Goal: Task Accomplishment & Management: Manage account settings

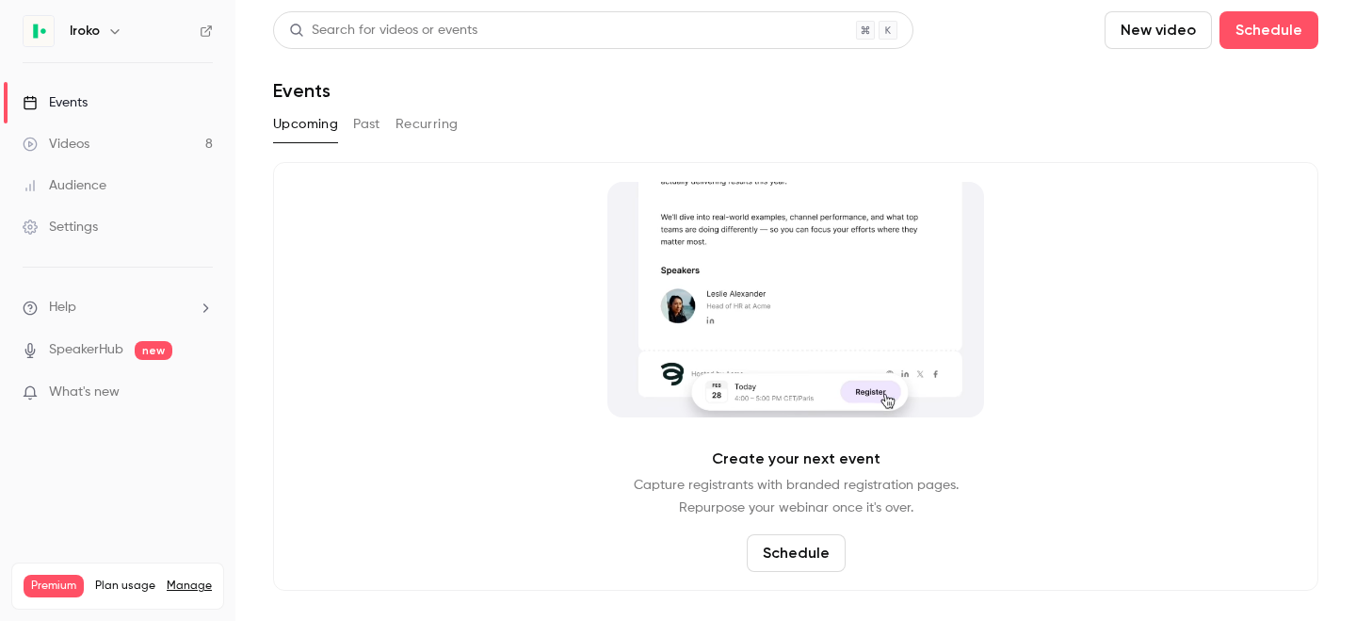
click at [78, 153] on div "Videos" at bounding box center [56, 144] width 67 height 19
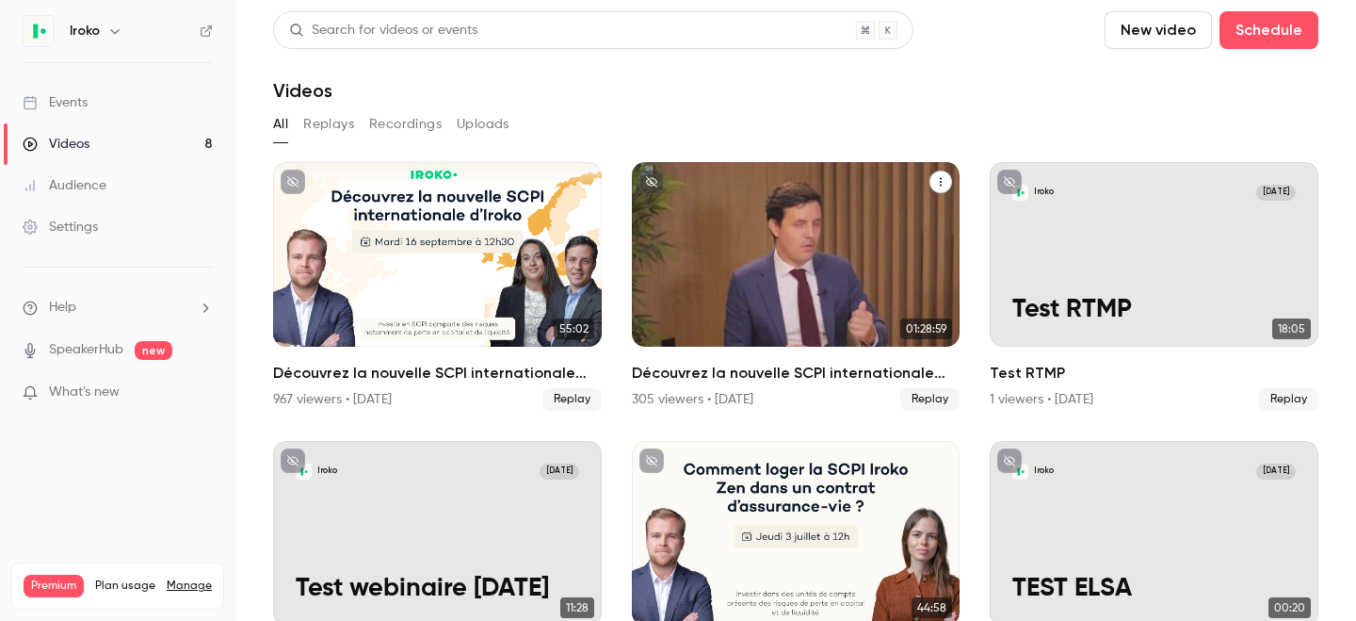
click at [828, 246] on div "Découvrez la nouvelle SCPI internationale d'Iroko" at bounding box center [796, 254] width 329 height 185
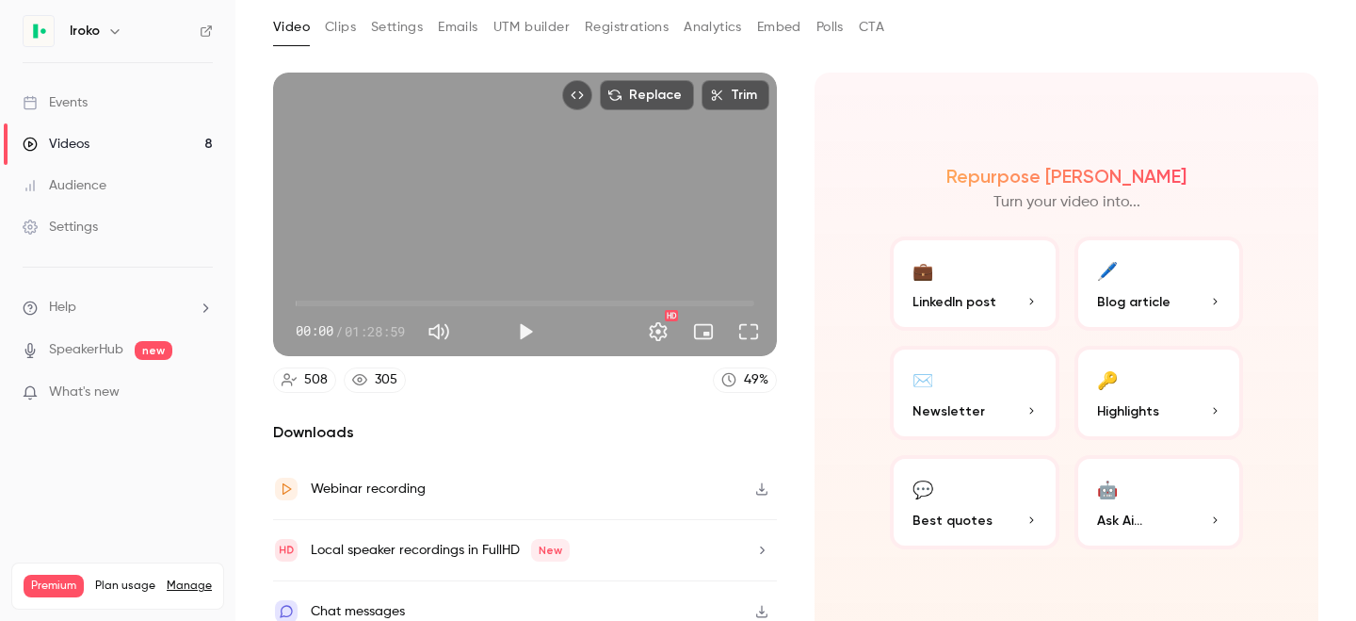
scroll to position [118, 0]
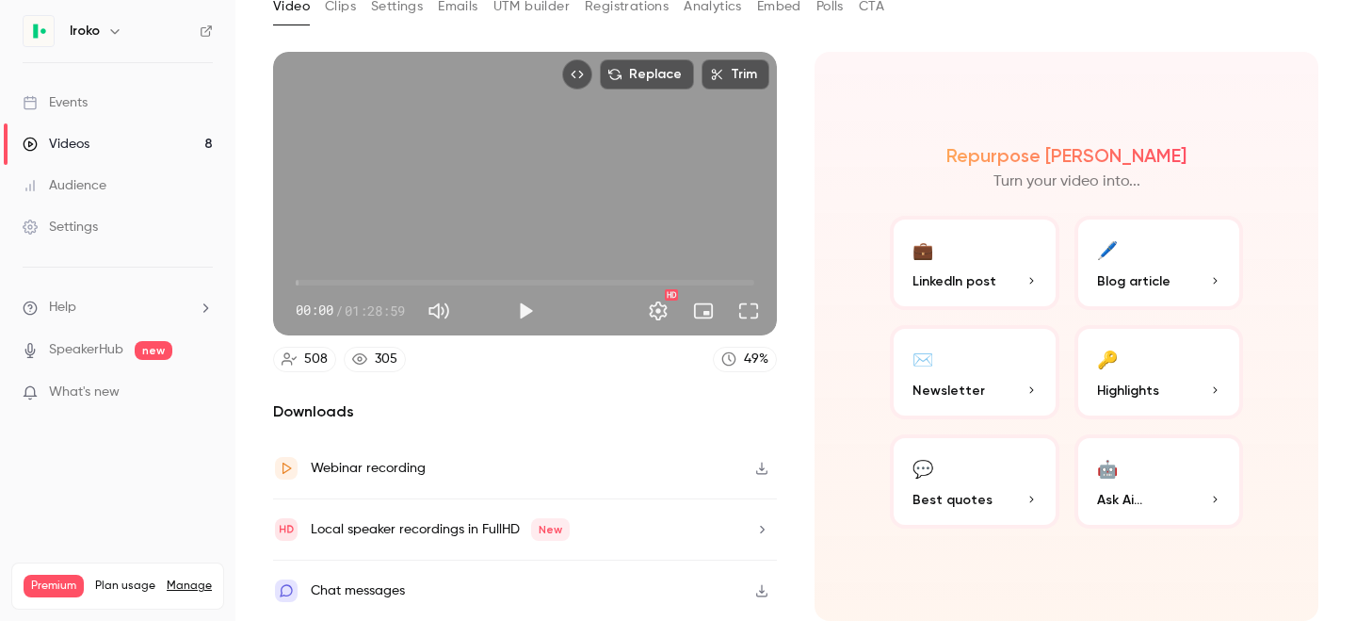
click at [759, 594] on icon "button" at bounding box center [761, 590] width 15 height 13
click at [558, 452] on div "Webinar recording" at bounding box center [525, 468] width 504 height 61
click at [585, 430] on div "Downloads Webinar recording Local speaker recordings in FullHD New Chat messages" at bounding box center [525, 510] width 504 height 220
click at [763, 446] on div "Webinar recording" at bounding box center [525, 468] width 504 height 61
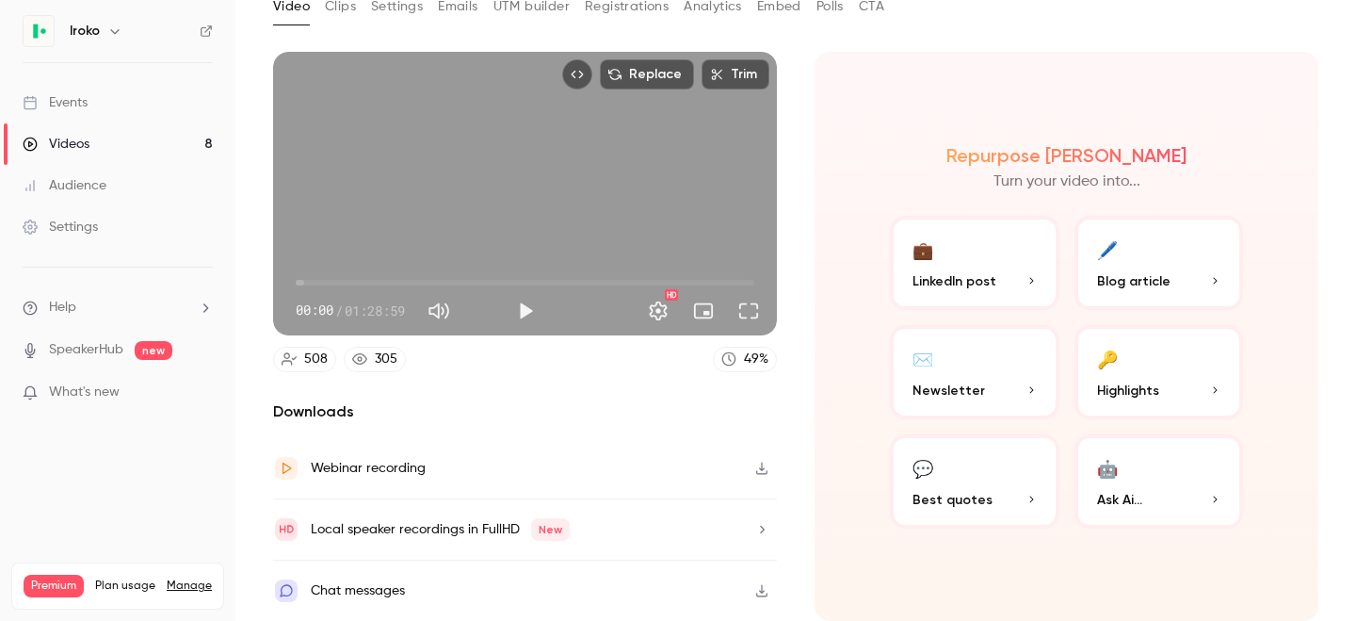
click at [762, 592] on icon "button" at bounding box center [761, 591] width 11 height 12
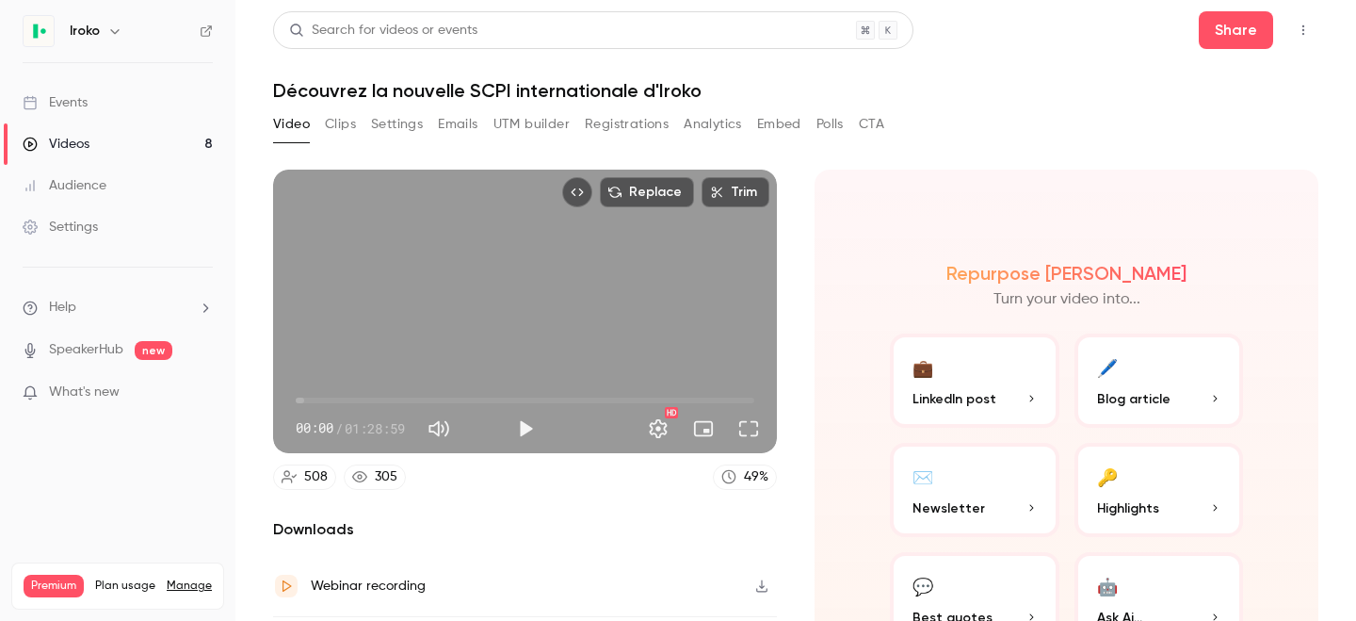
click at [85, 131] on link "Videos 8" at bounding box center [117, 143] width 235 height 41
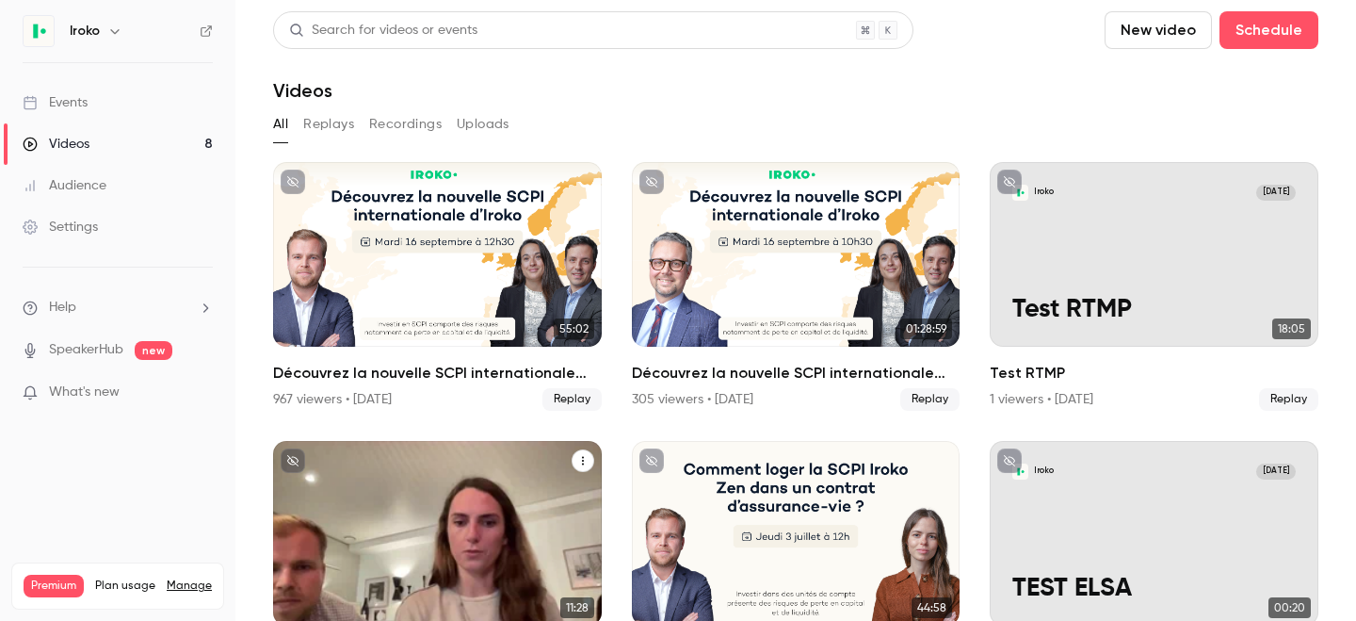
scroll to position [85, 0]
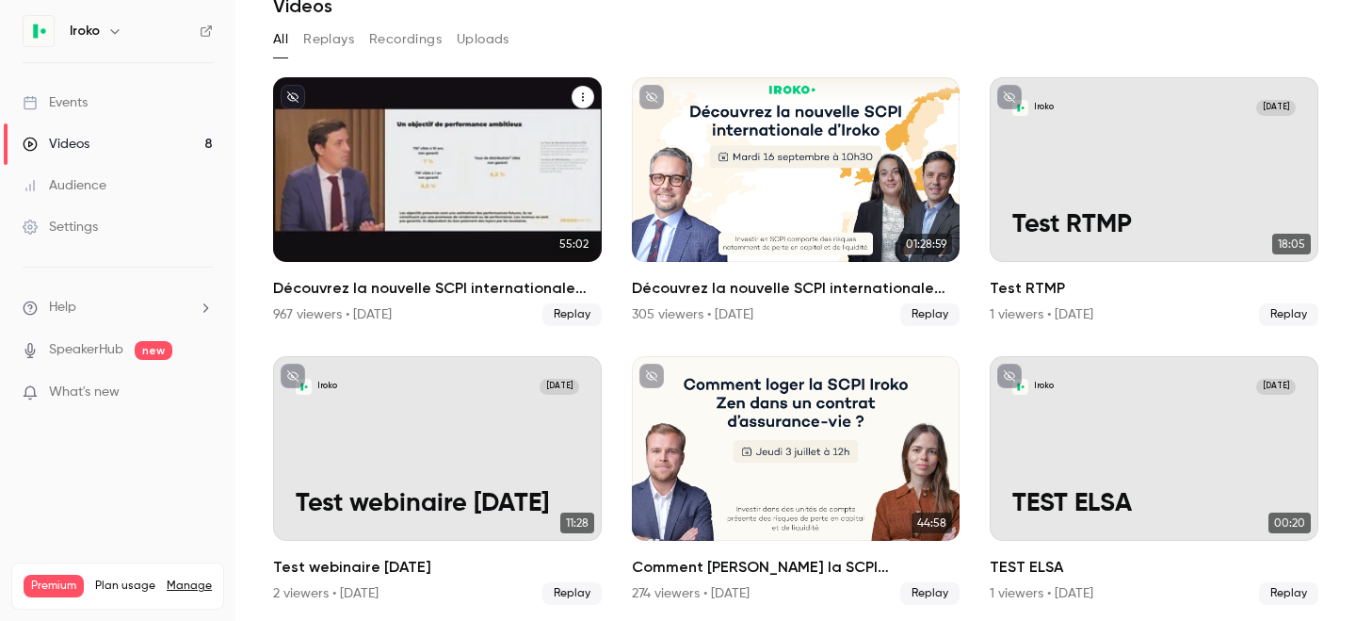
click at [413, 102] on div "Découvrez la nouvelle SCPI internationale signée Iroko" at bounding box center [437, 169] width 329 height 185
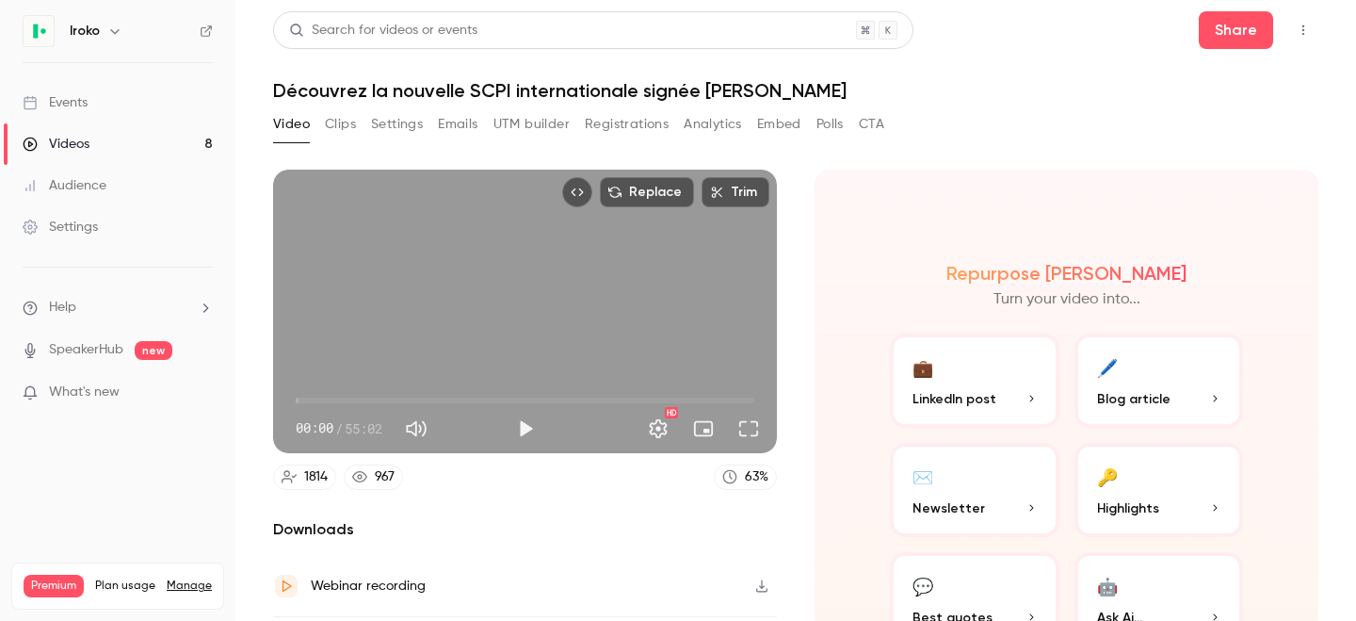
scroll to position [118, 0]
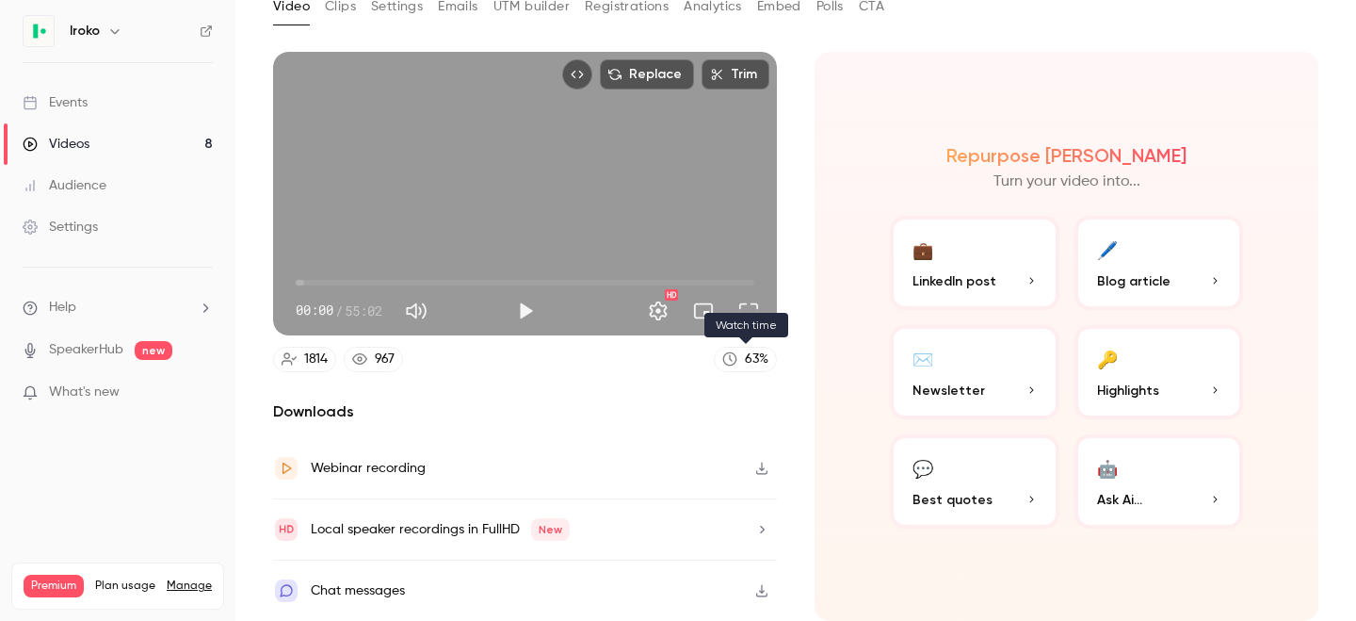
click at [750, 354] on div "63 %" at bounding box center [757, 359] width 24 height 20
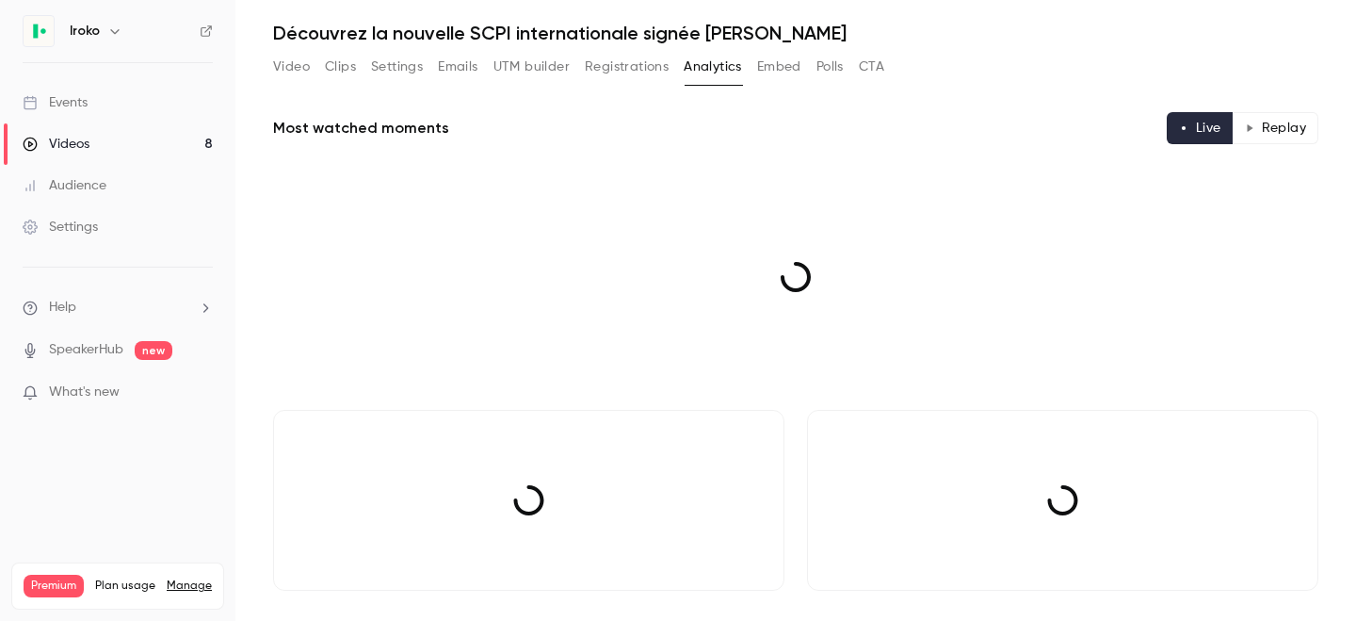
scroll to position [118, 0]
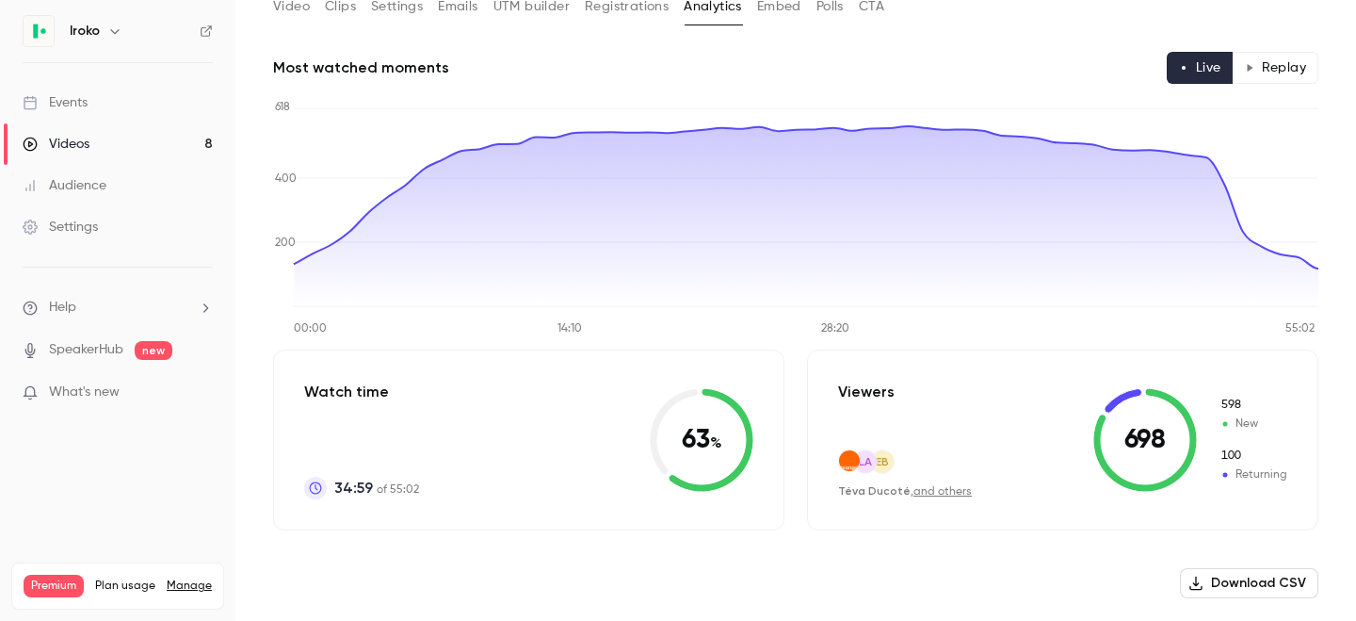
click at [66, 151] on div "Videos" at bounding box center [56, 144] width 67 height 19
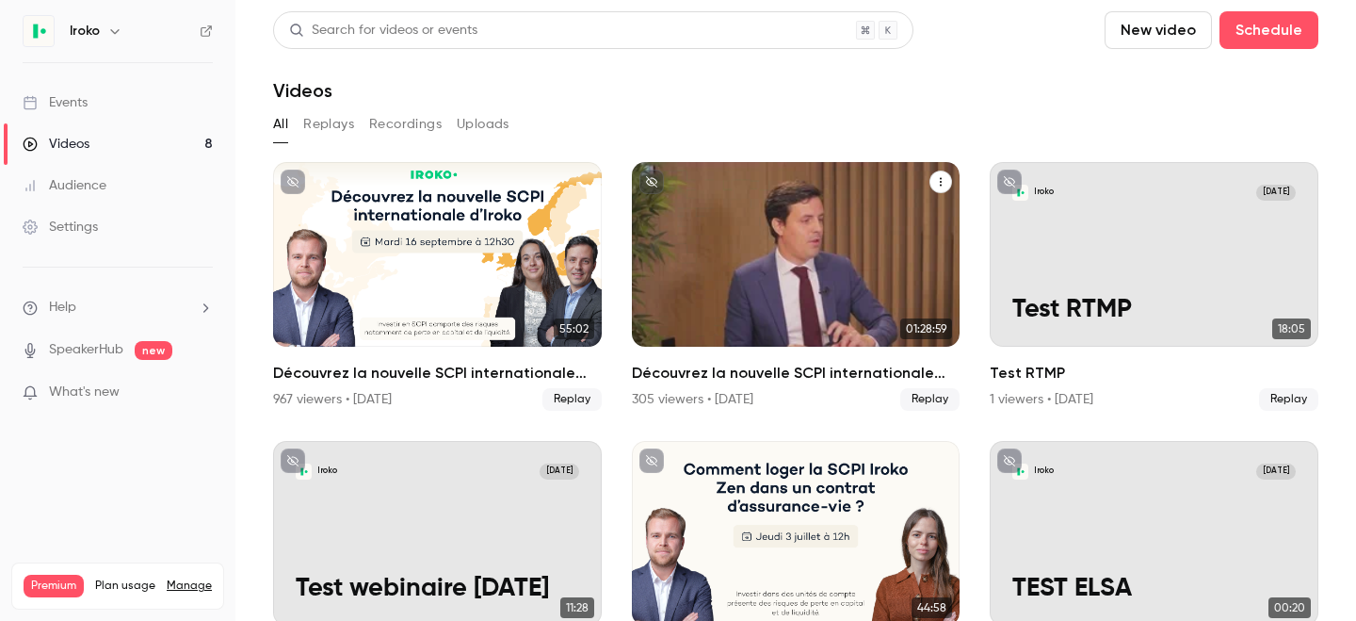
click at [776, 276] on div "Découvrez la nouvelle SCPI internationale d'Iroko" at bounding box center [796, 254] width 329 height 185
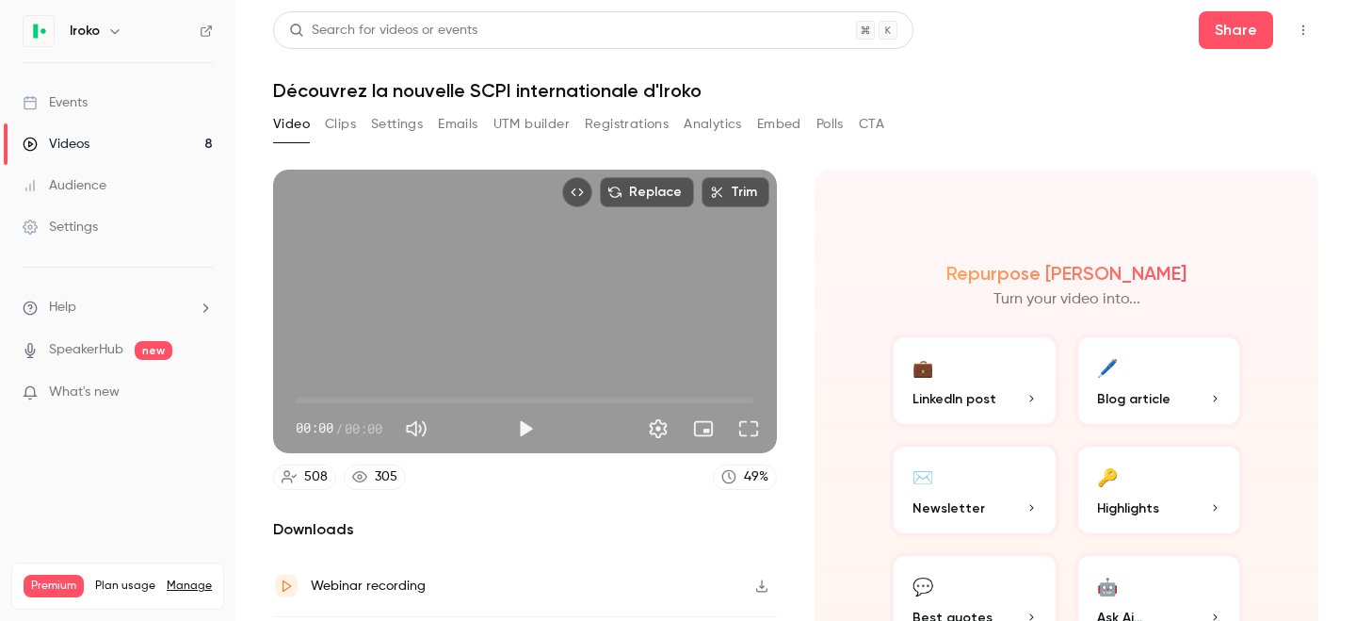
scroll to position [118, 0]
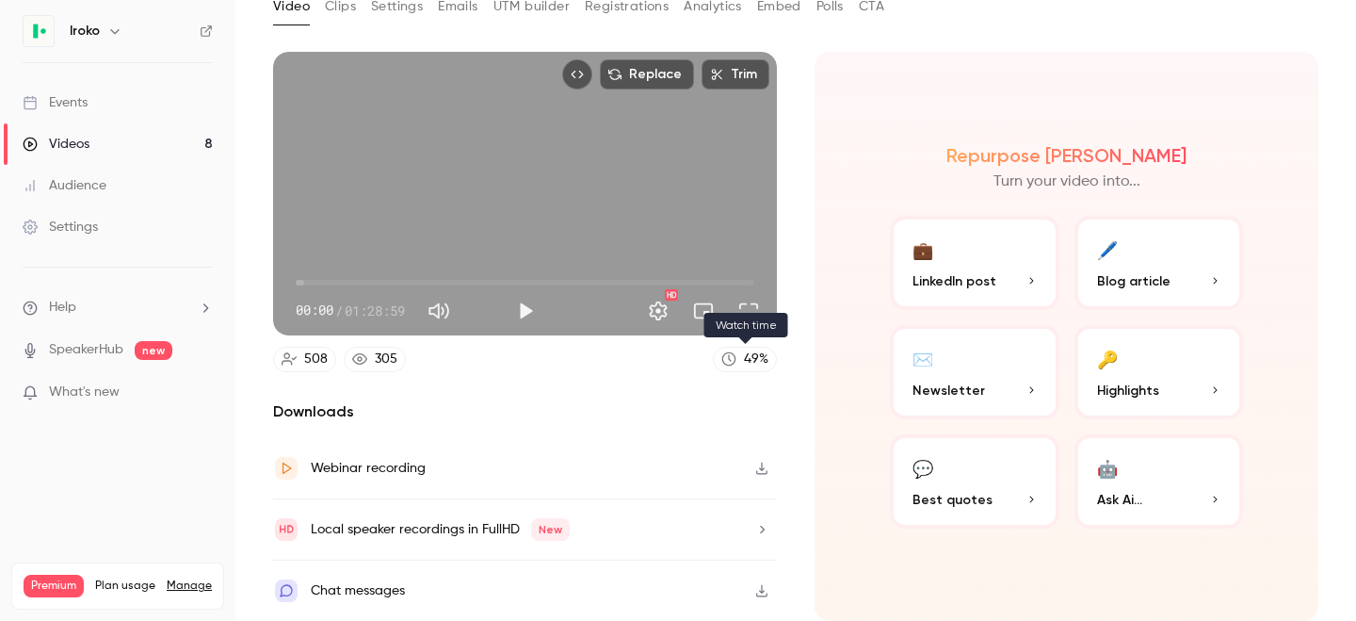
click at [728, 352] on icon at bounding box center [729, 359] width 14 height 14
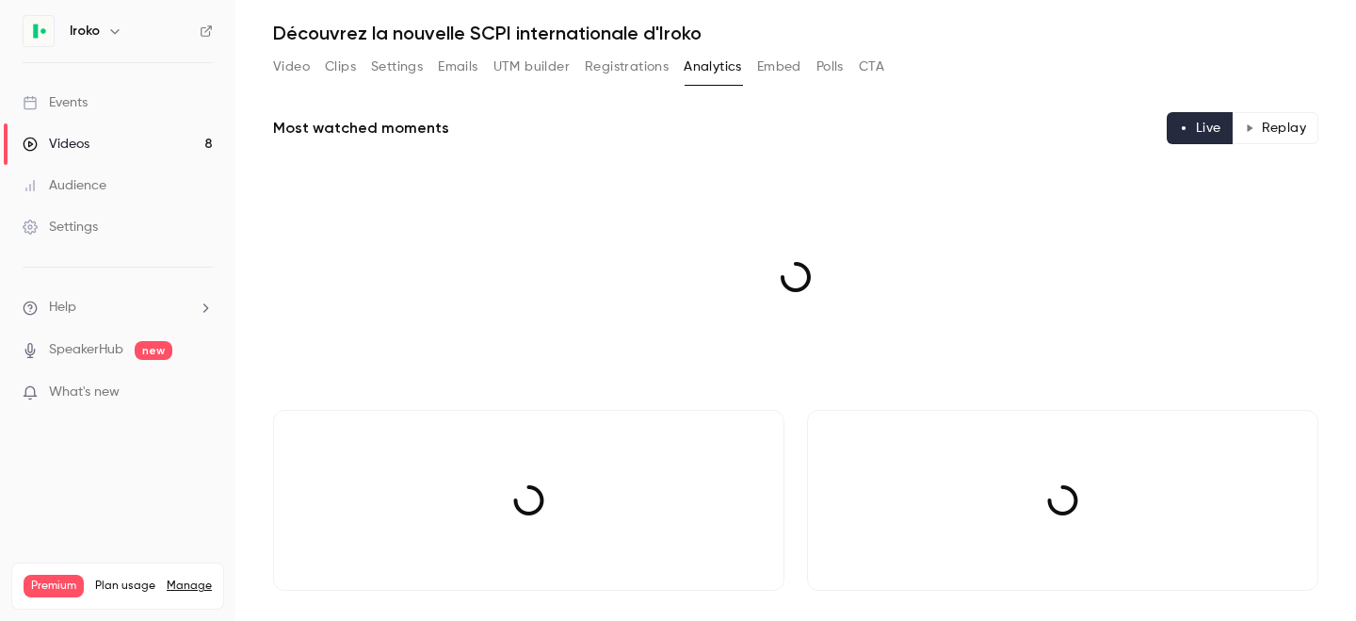
scroll to position [118, 0]
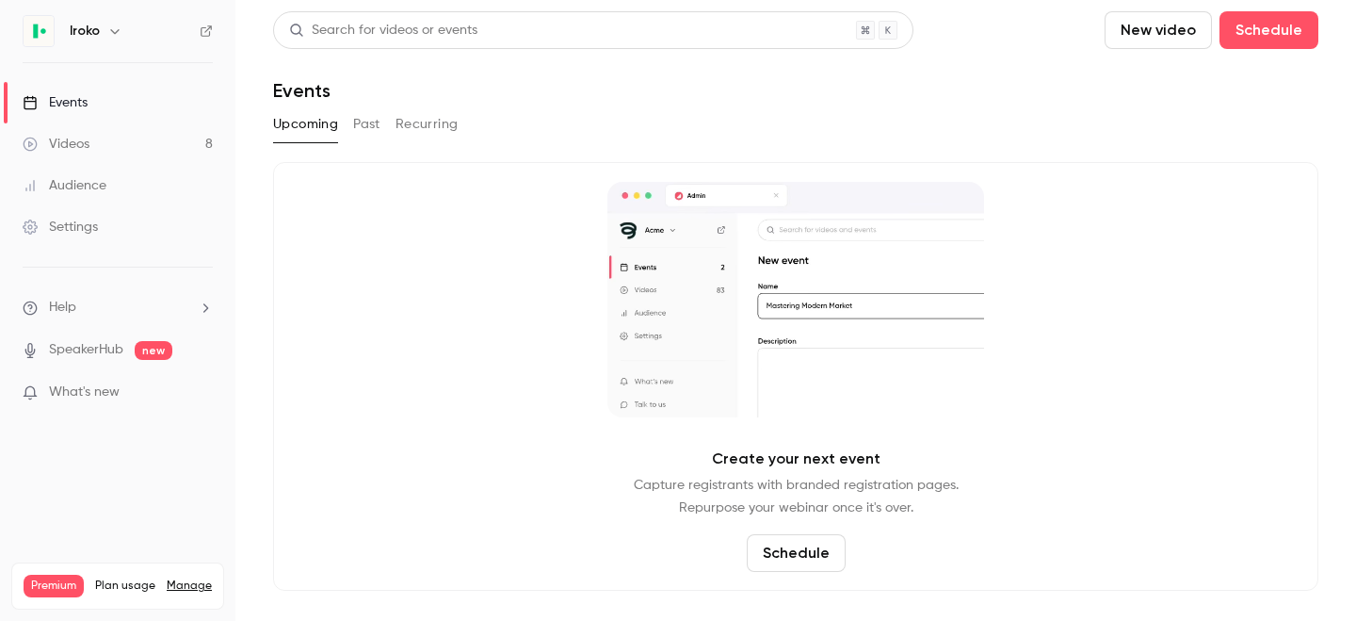
click at [53, 135] on div "Videos" at bounding box center [56, 144] width 67 height 19
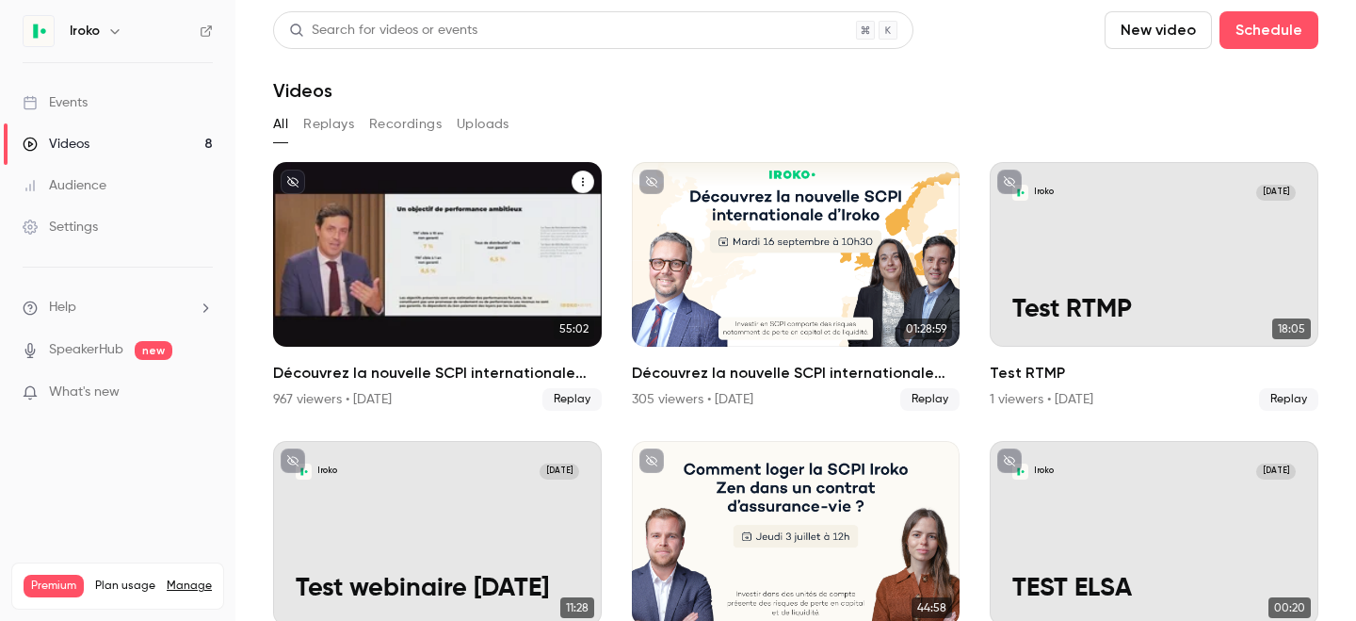
click at [473, 205] on div "Découvrez la nouvelle SCPI internationale signée Iroko" at bounding box center [437, 254] width 329 height 185
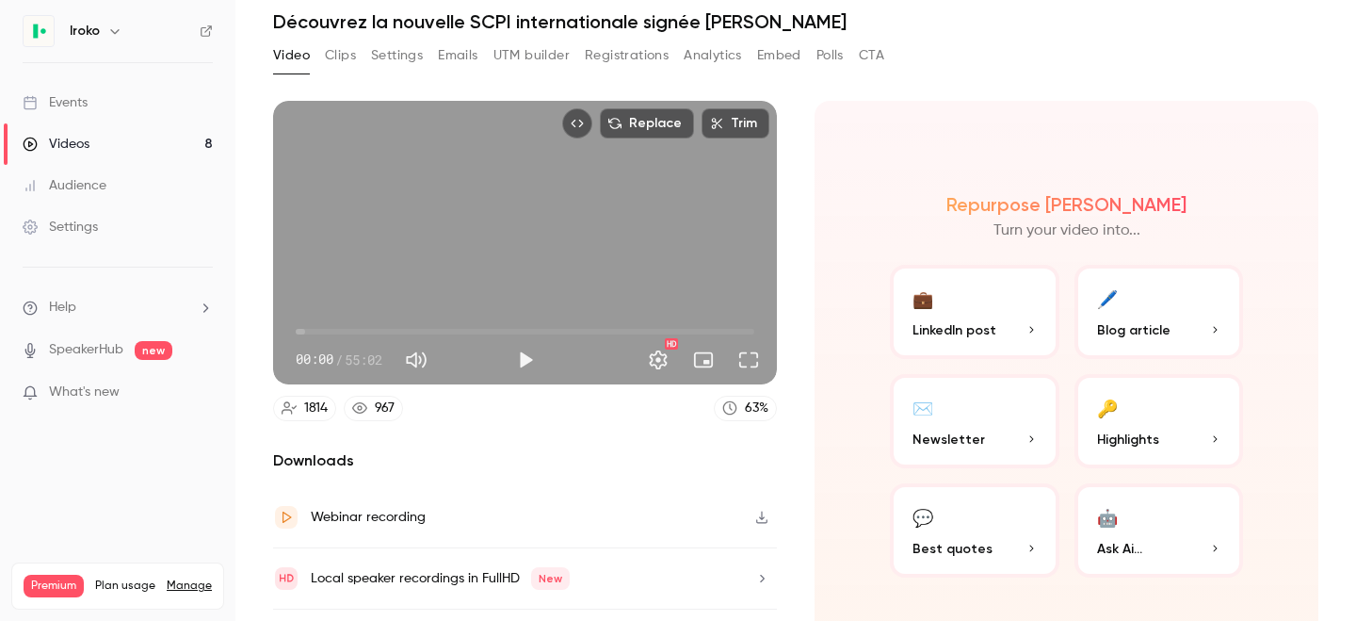
scroll to position [118, 0]
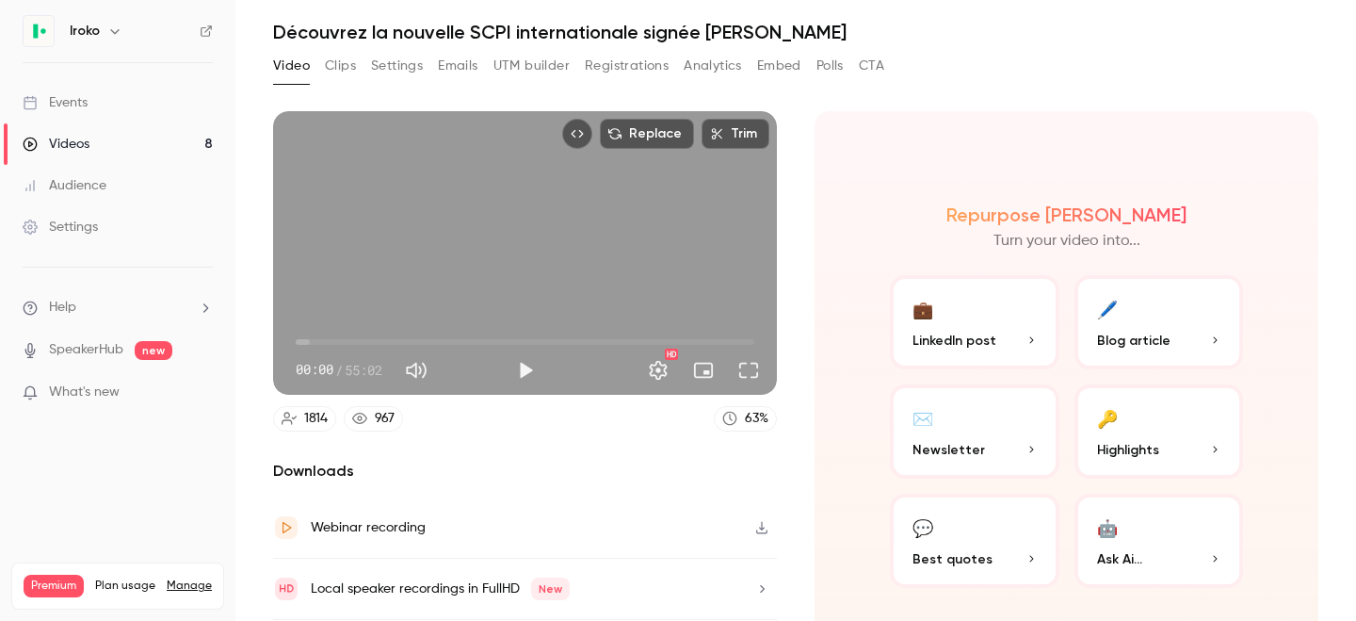
click at [727, 54] on button "Analytics" at bounding box center [713, 66] width 58 height 30
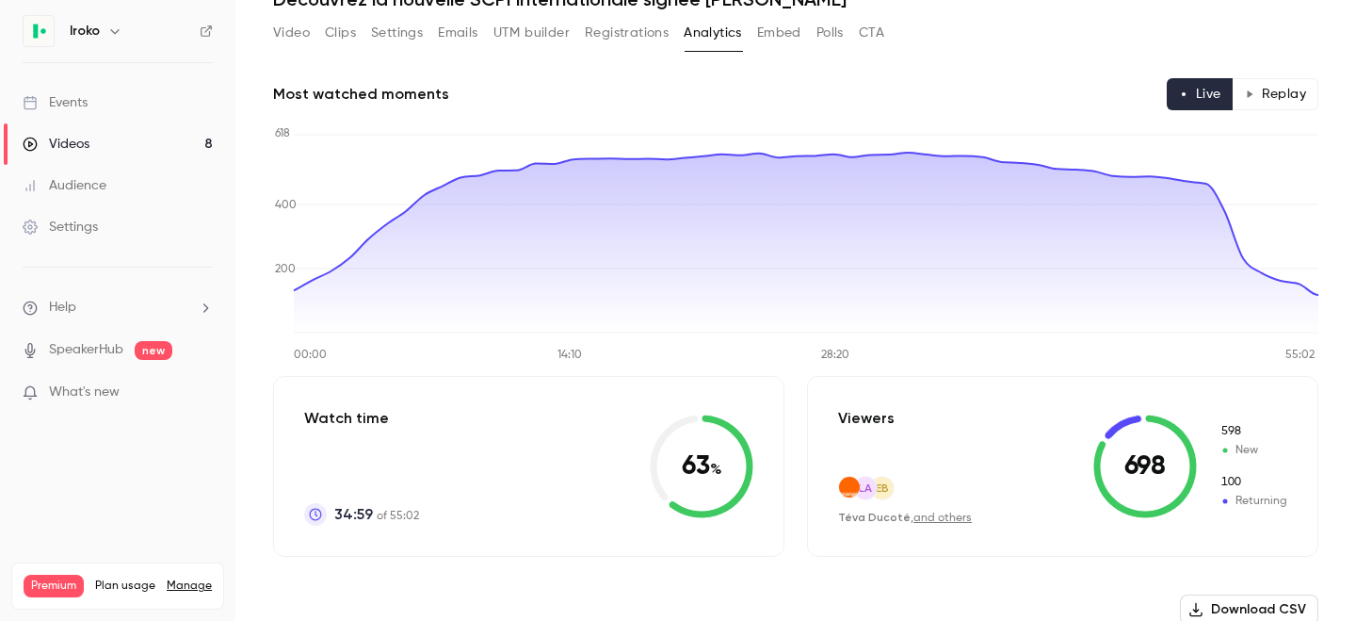
scroll to position [89, 0]
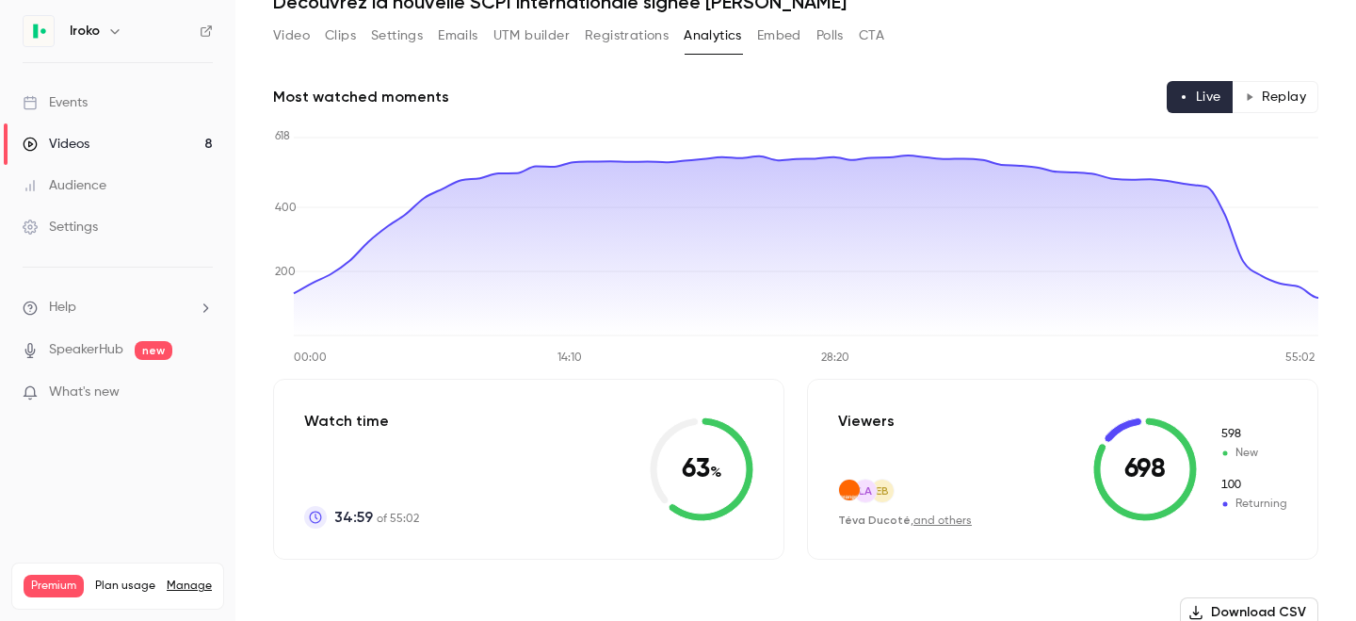
click at [293, 38] on button "Video" at bounding box center [291, 36] width 37 height 30
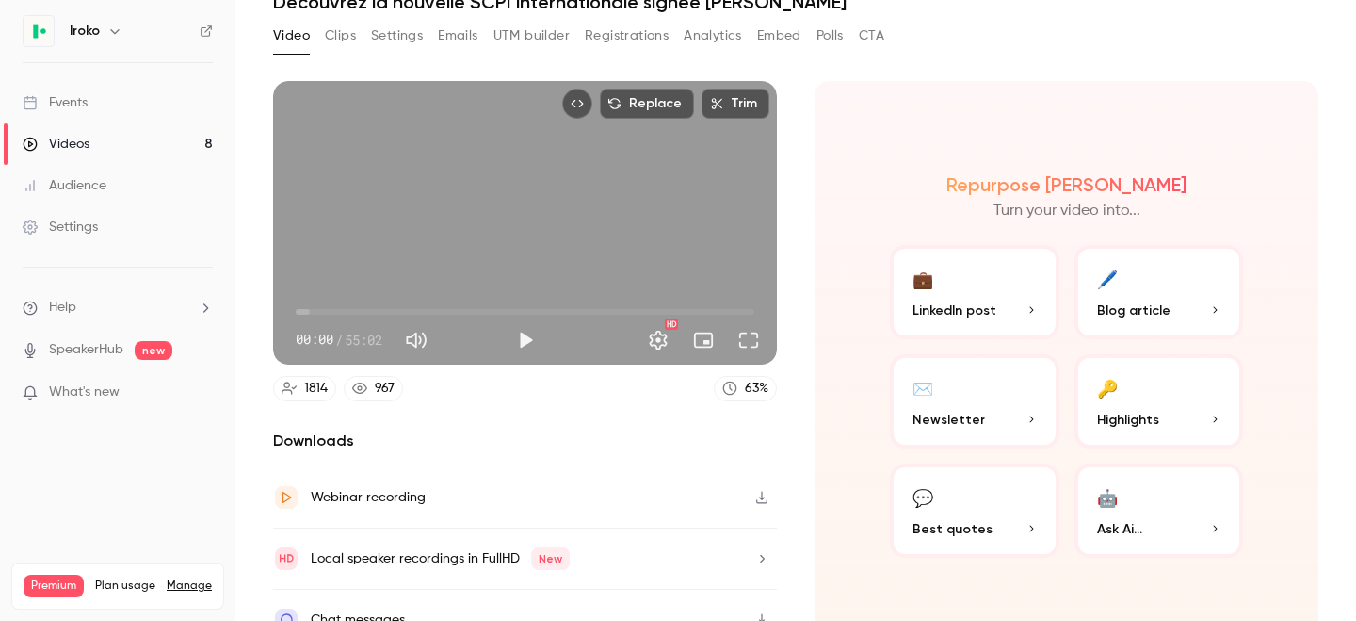
click at [402, 34] on button "Settings" at bounding box center [397, 36] width 52 height 30
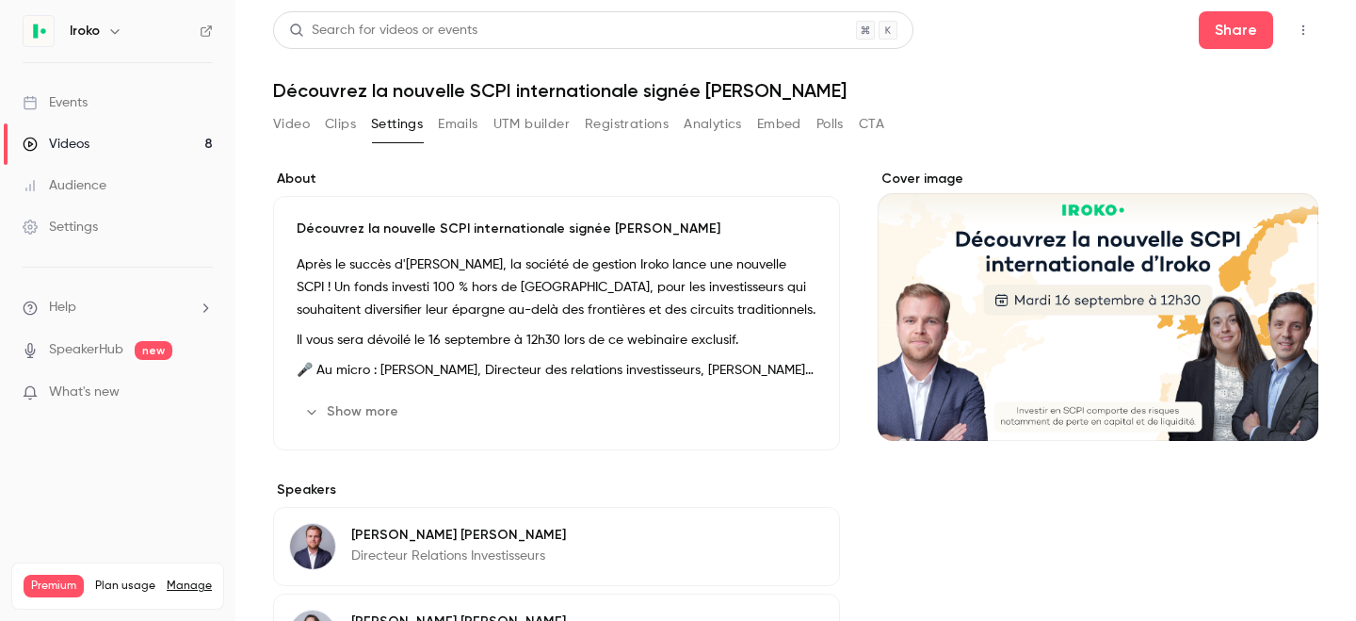
click at [463, 123] on button "Emails" at bounding box center [458, 124] width 40 height 30
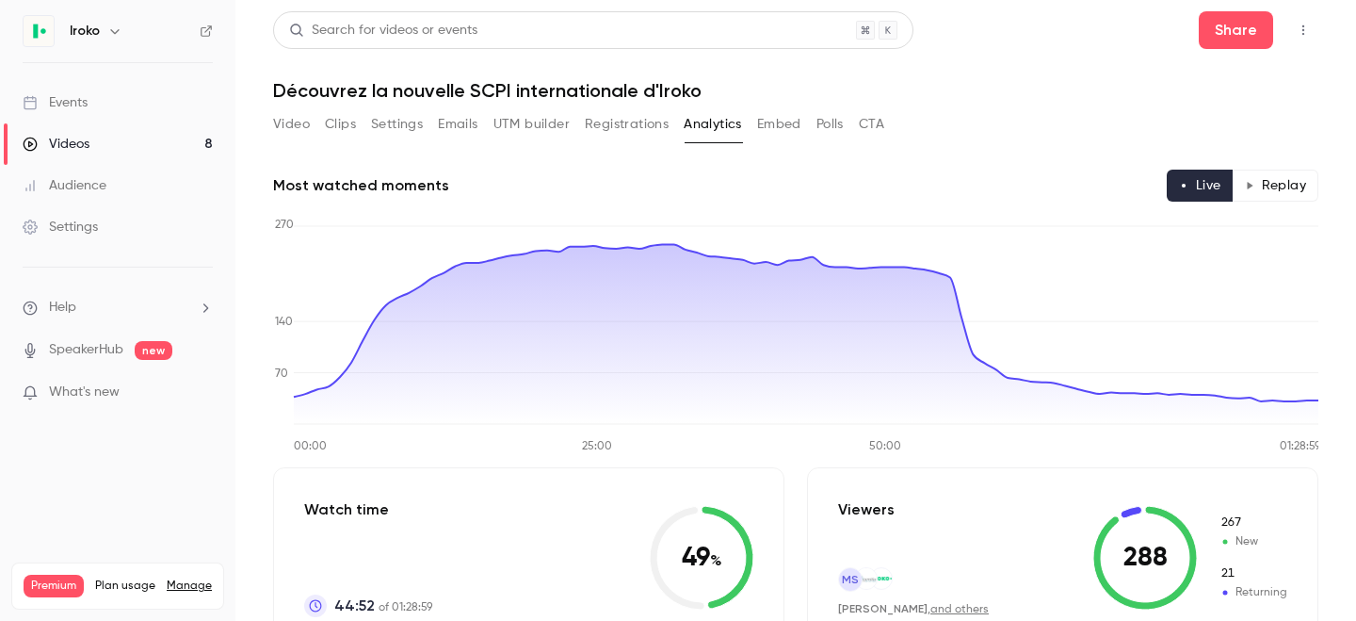
click at [76, 106] on div "Events" at bounding box center [55, 102] width 65 height 19
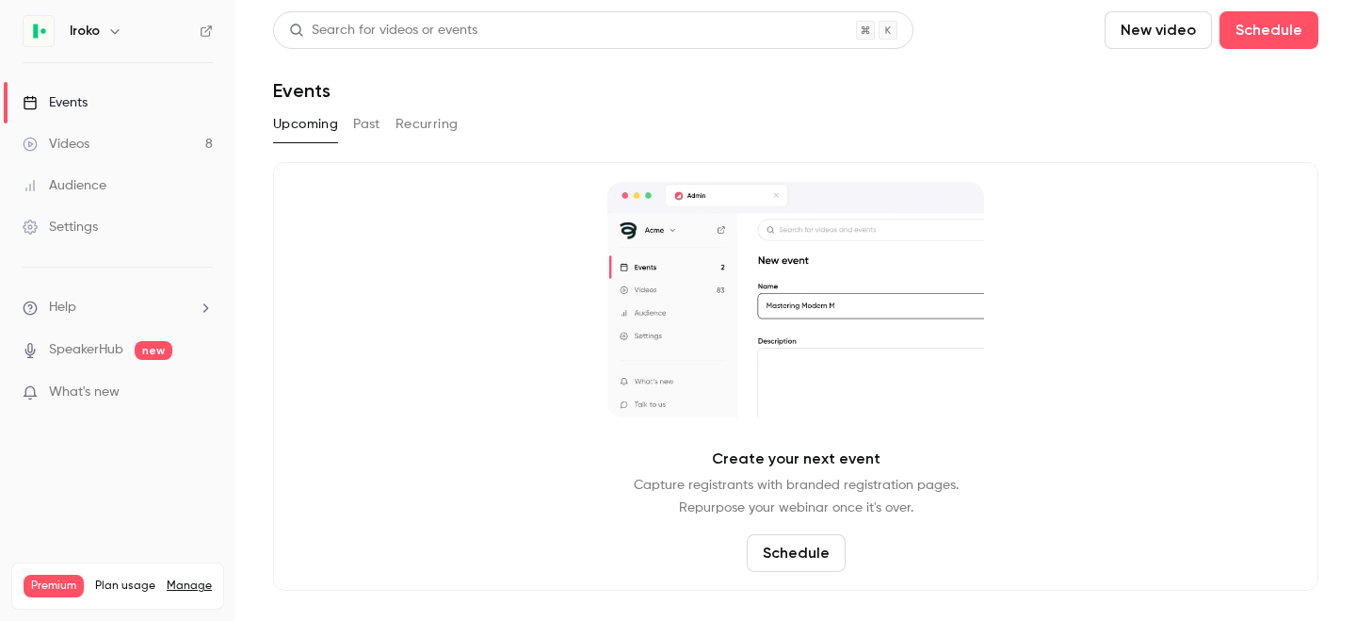
click at [72, 135] on div "Videos" at bounding box center [56, 144] width 67 height 19
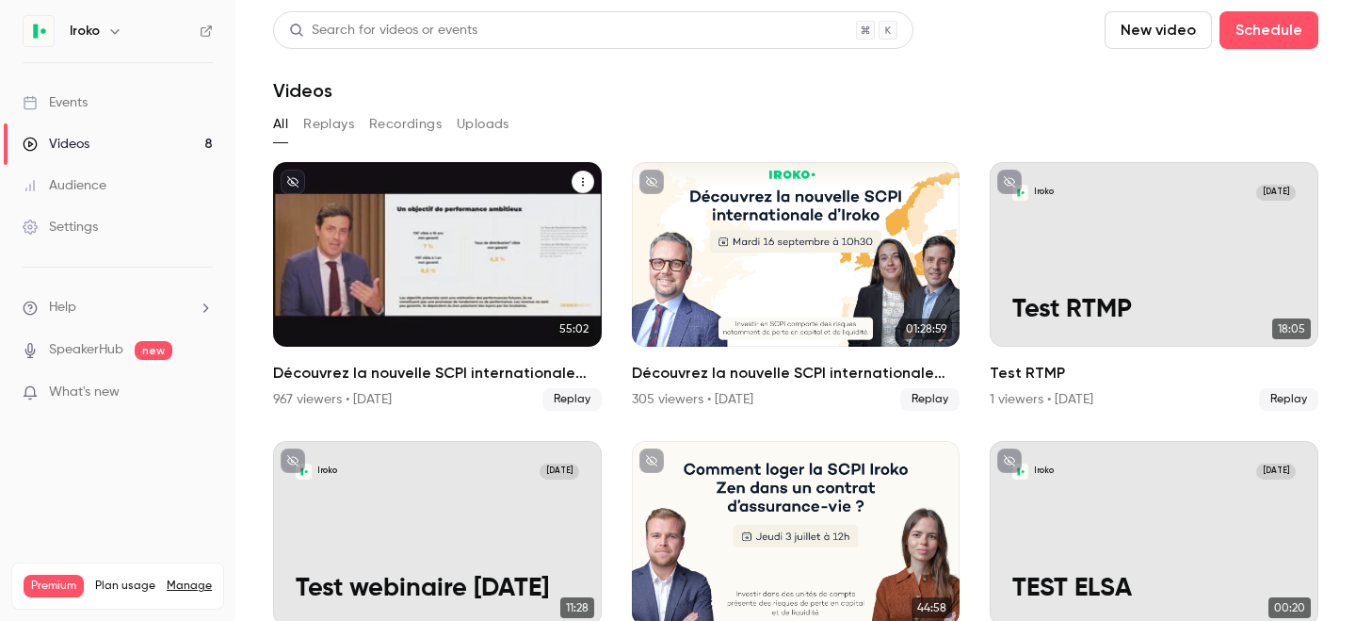
click at [392, 271] on div "Découvrez la nouvelle SCPI internationale signée Iroko" at bounding box center [437, 254] width 329 height 185
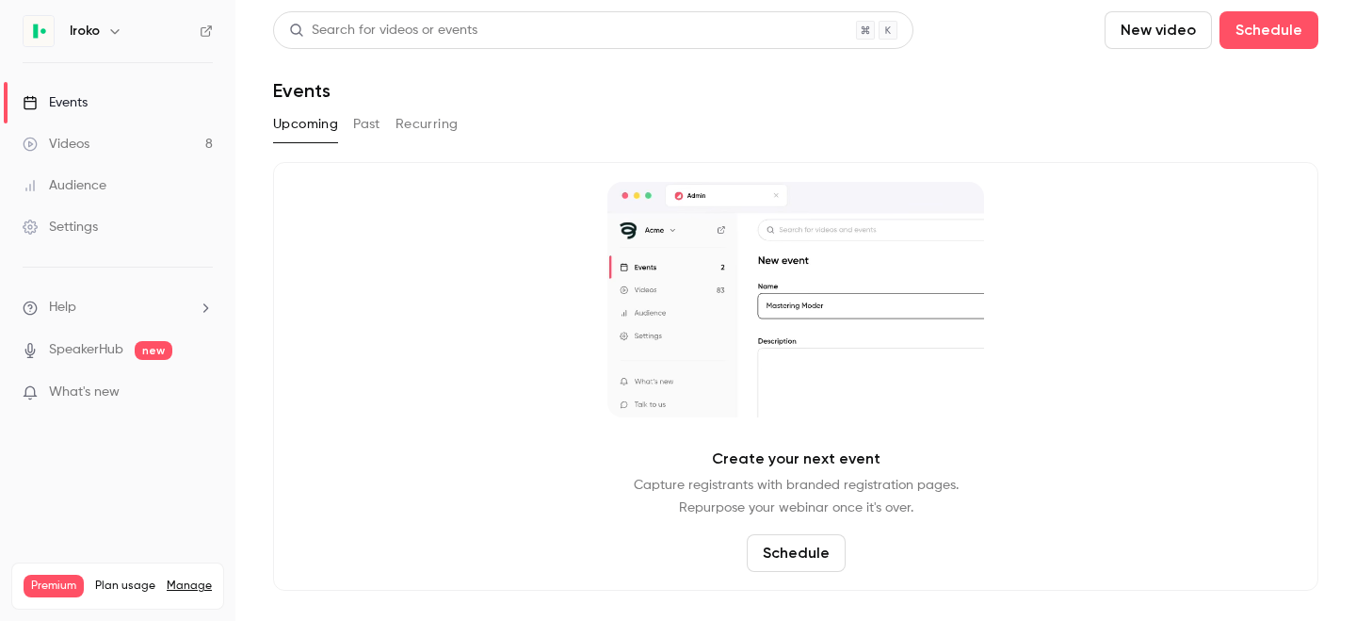
click at [80, 143] on div "Videos" at bounding box center [56, 144] width 67 height 19
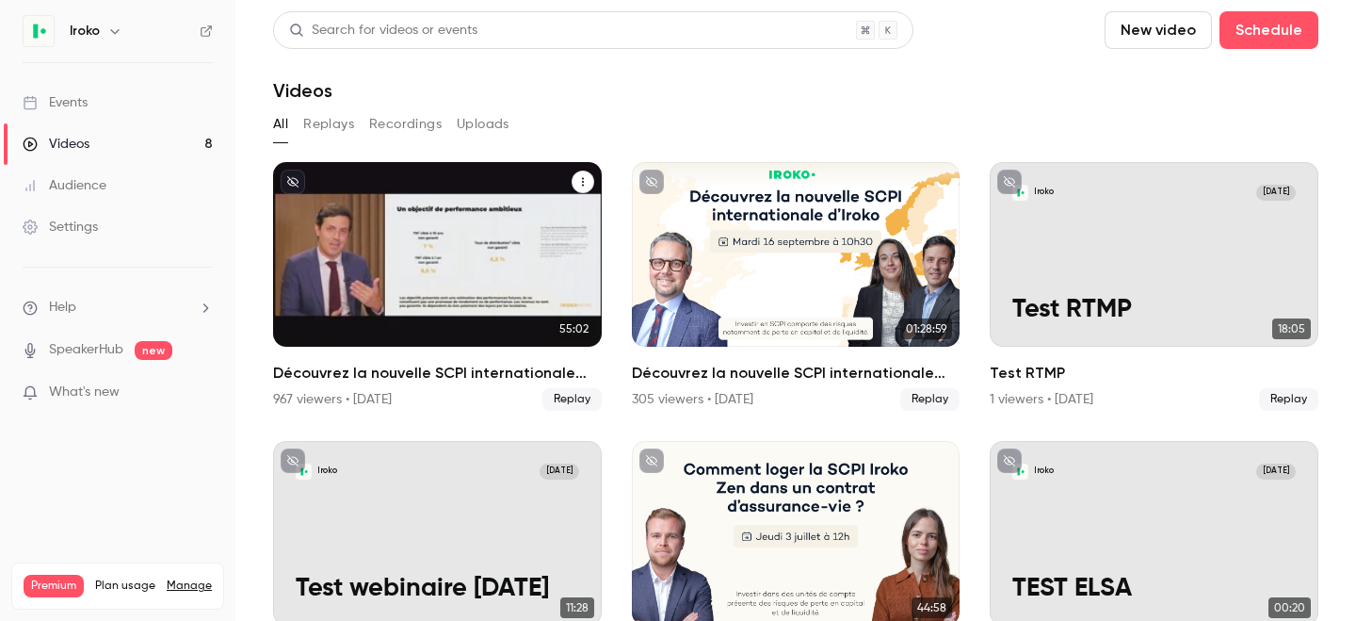
click at [446, 196] on div "Découvrez la nouvelle SCPI internationale signée Iroko" at bounding box center [437, 254] width 329 height 185
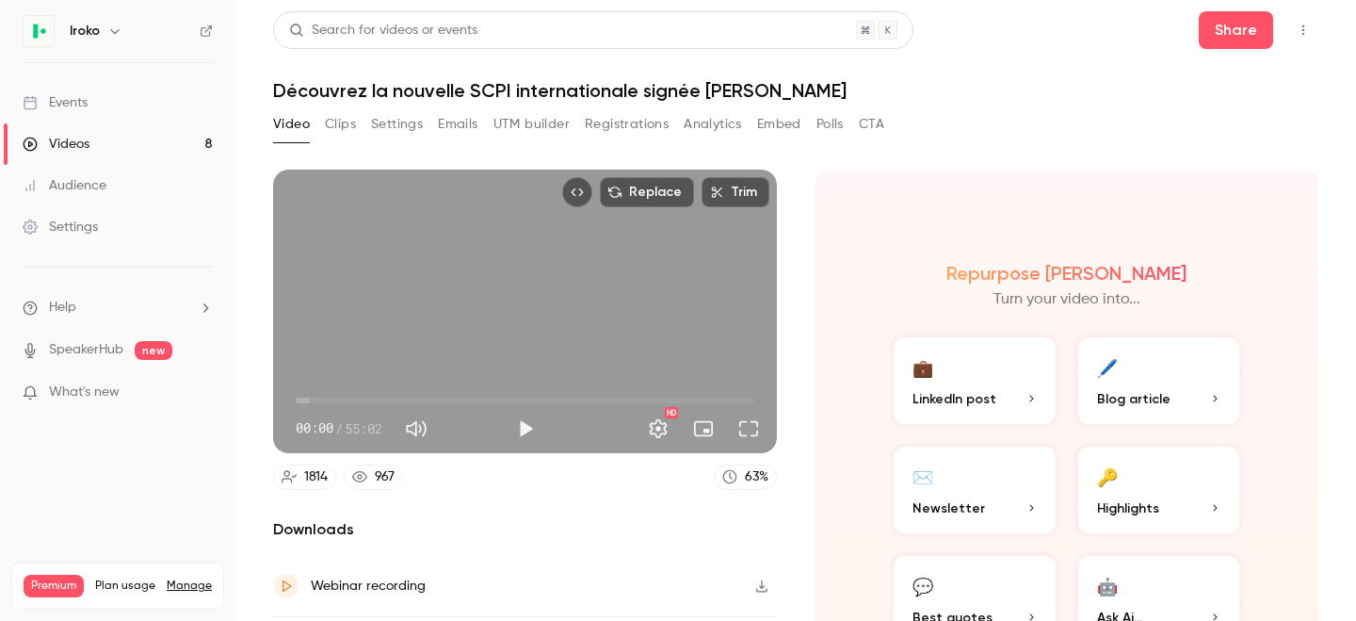
click at [390, 118] on button "Settings" at bounding box center [397, 124] width 52 height 30
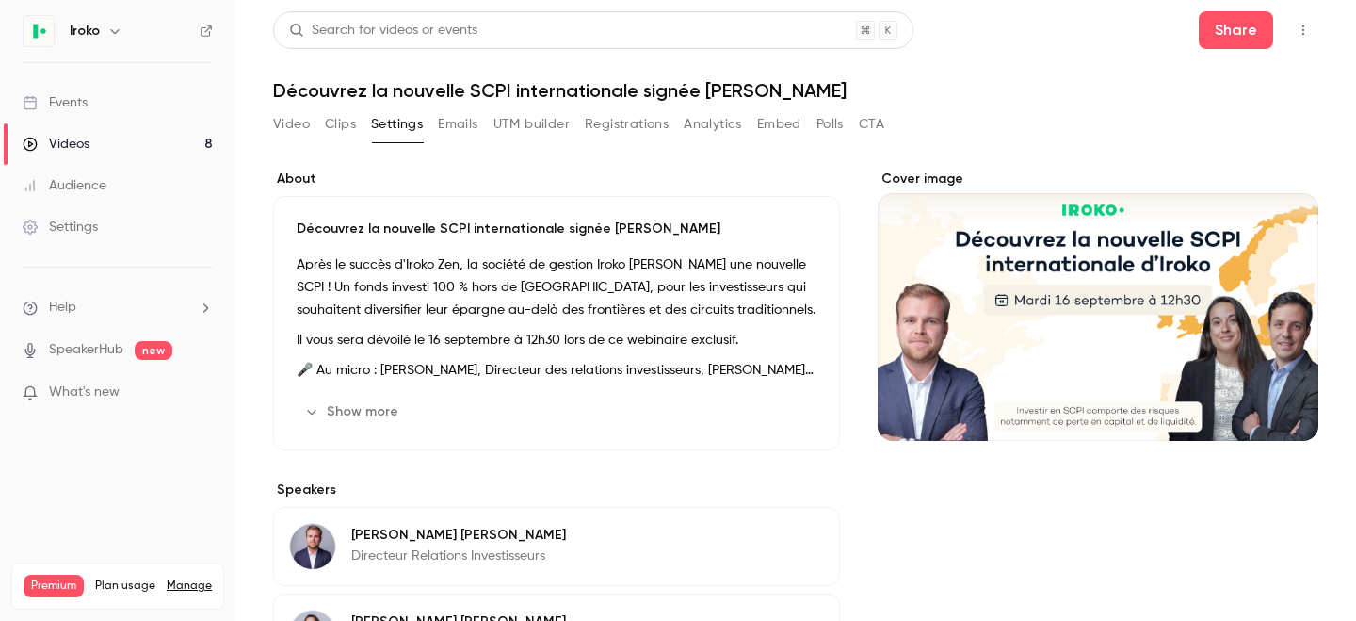
click at [292, 126] on button "Video" at bounding box center [291, 124] width 37 height 30
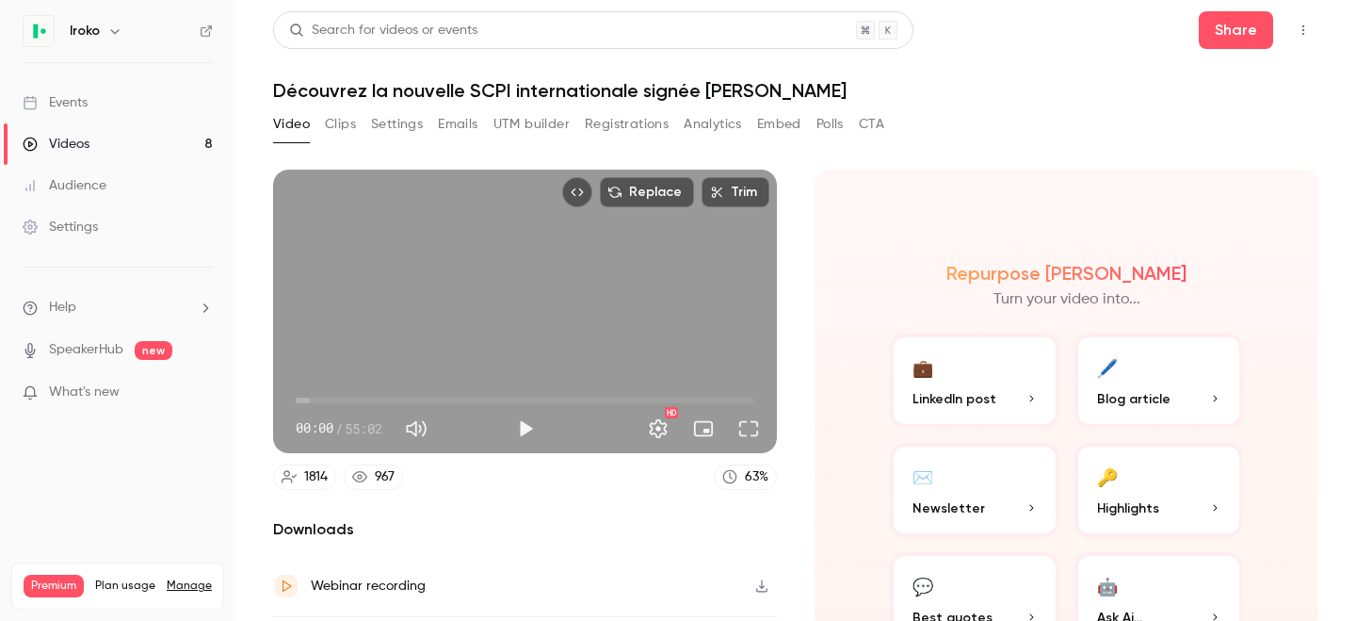
click at [700, 118] on button "Analytics" at bounding box center [713, 124] width 58 height 30
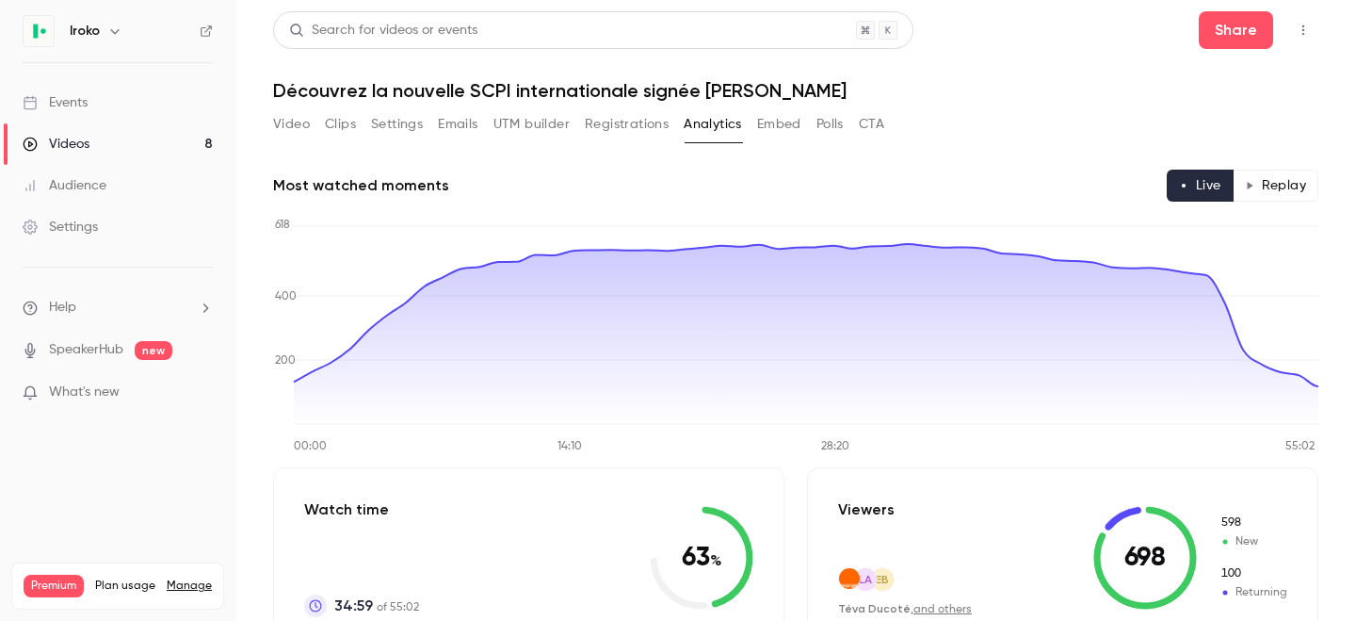
click at [1298, 174] on button "Replay" at bounding box center [1276, 186] width 86 height 32
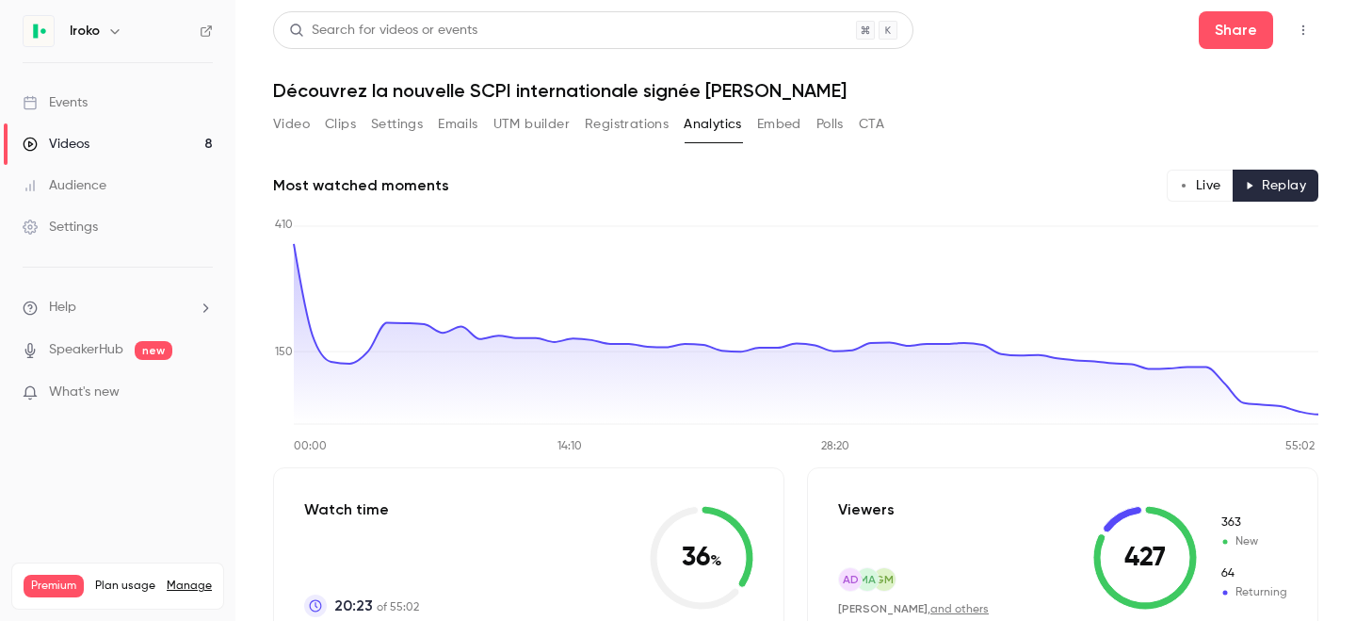
click at [385, 129] on button "Settings" at bounding box center [397, 124] width 52 height 30
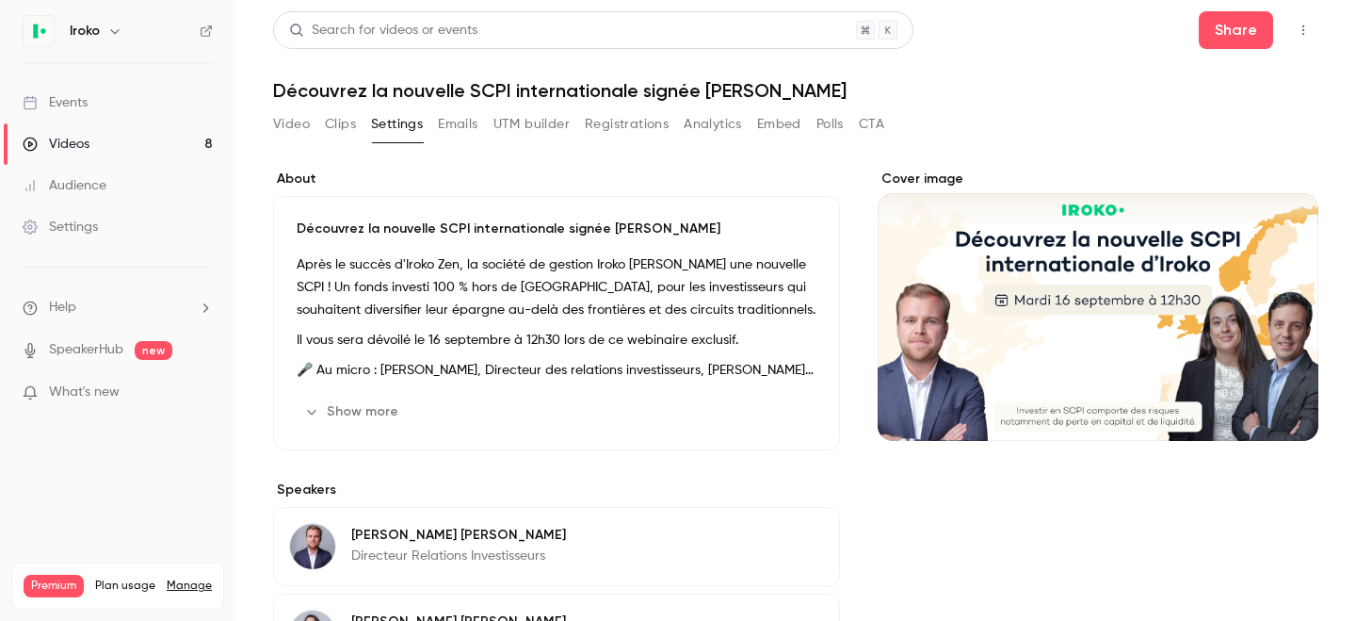
click at [518, 117] on button "UTM builder" at bounding box center [532, 124] width 76 height 30
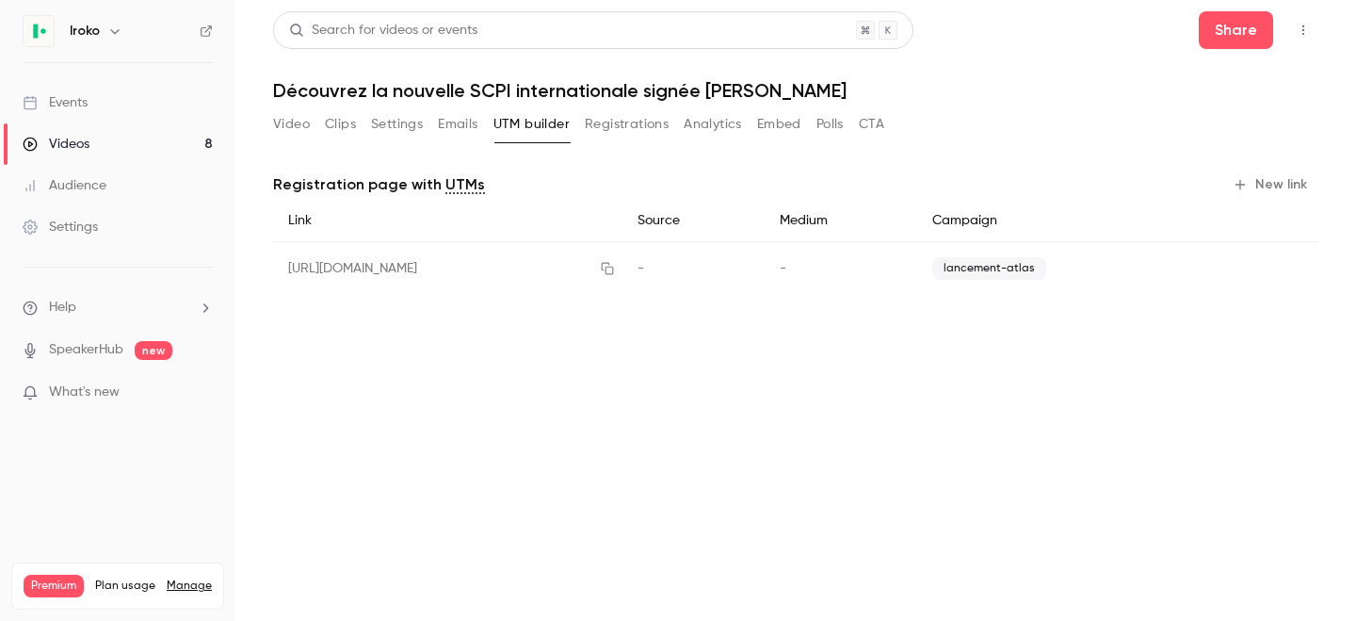
click at [447, 133] on button "Emails" at bounding box center [458, 124] width 40 height 30
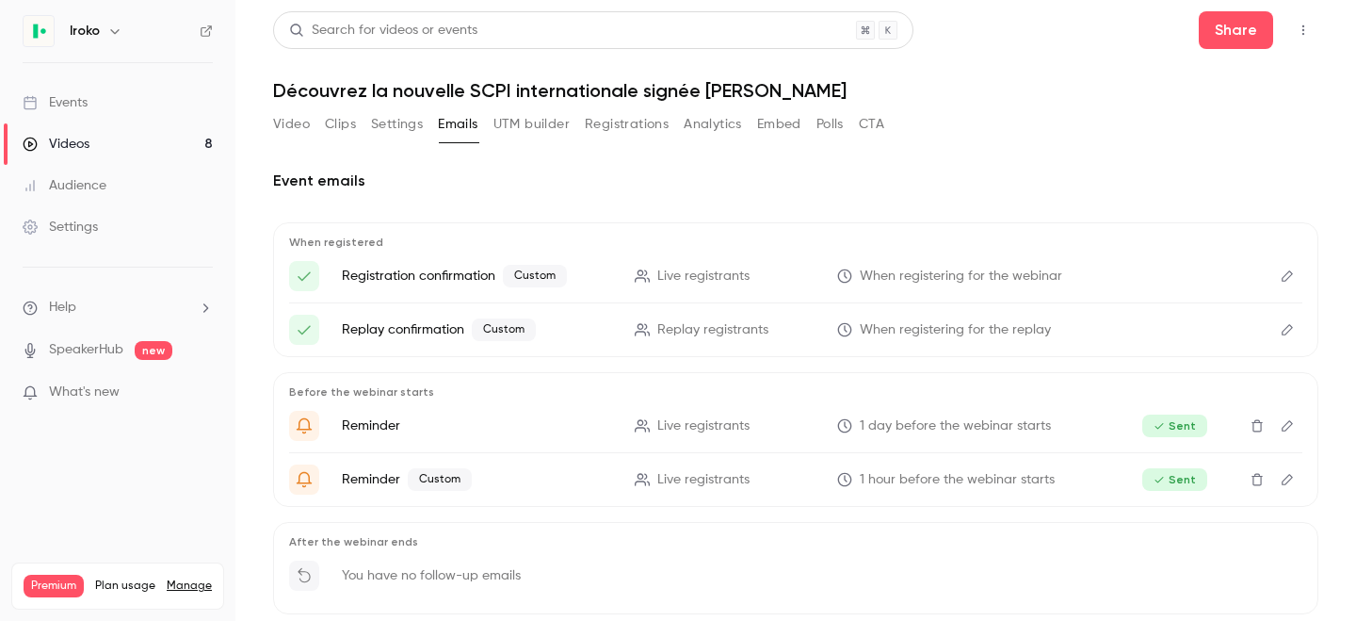
click at [602, 118] on button "Registrations" at bounding box center [627, 124] width 84 height 30
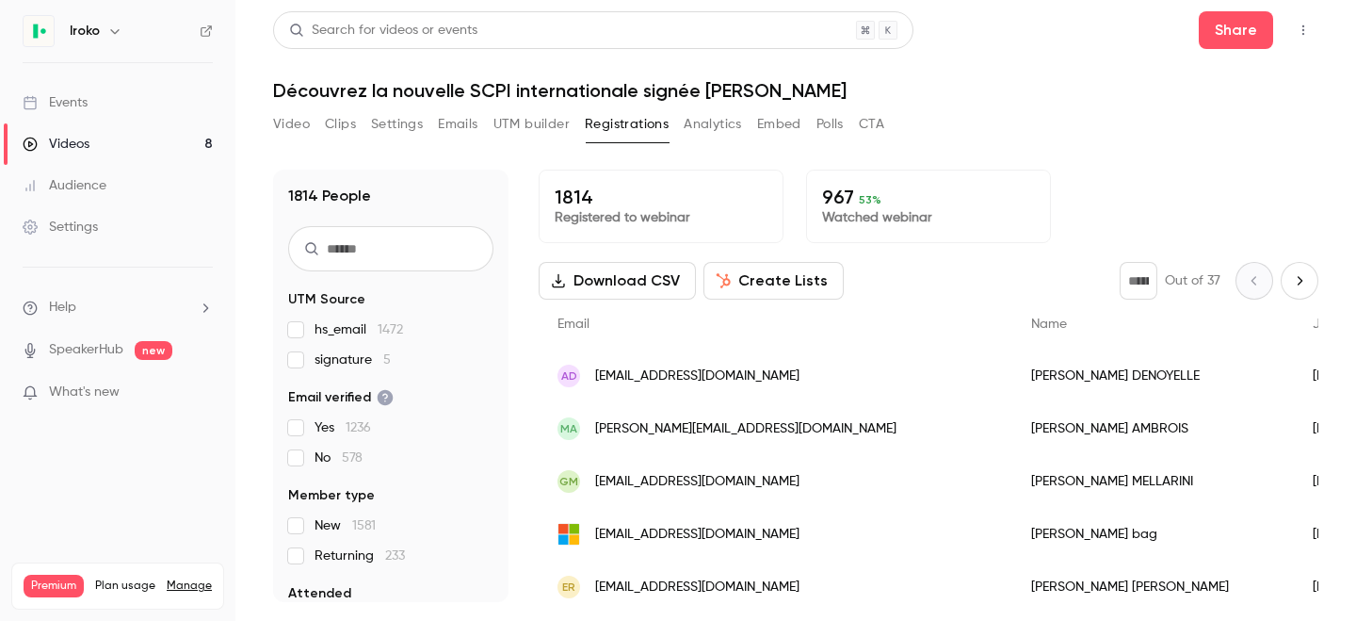
click at [696, 117] on button "Analytics" at bounding box center [713, 124] width 58 height 30
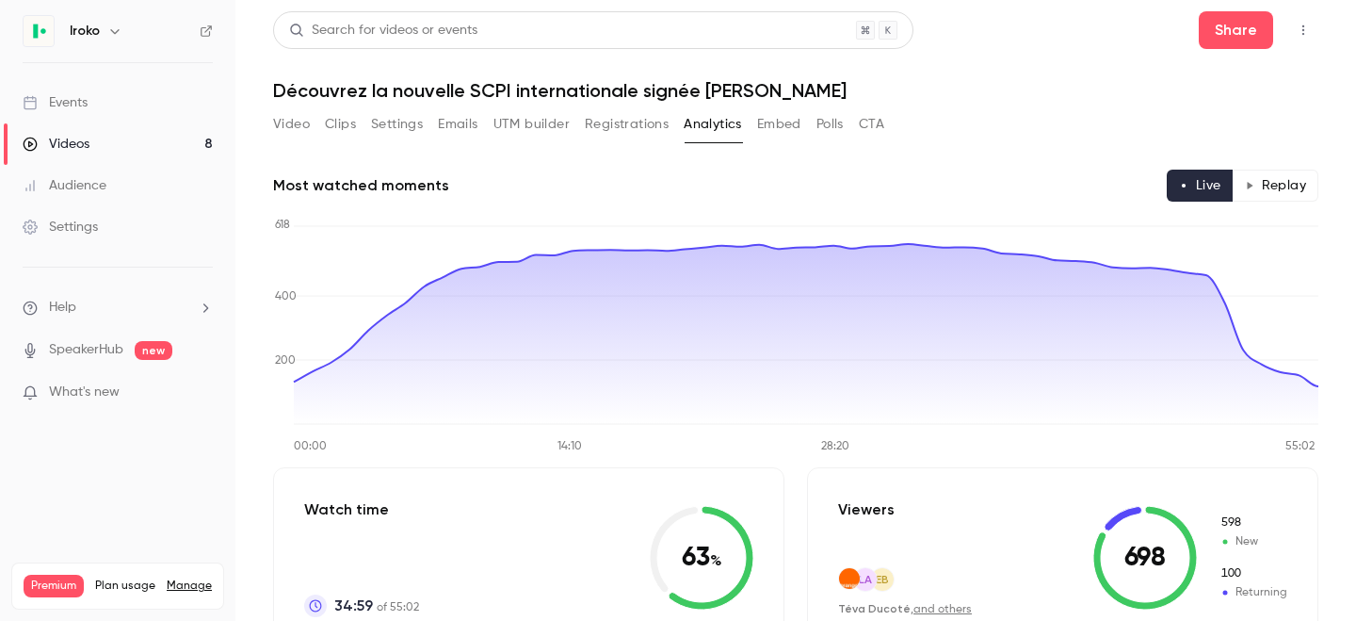
click at [769, 113] on button "Embed" at bounding box center [779, 124] width 44 height 30
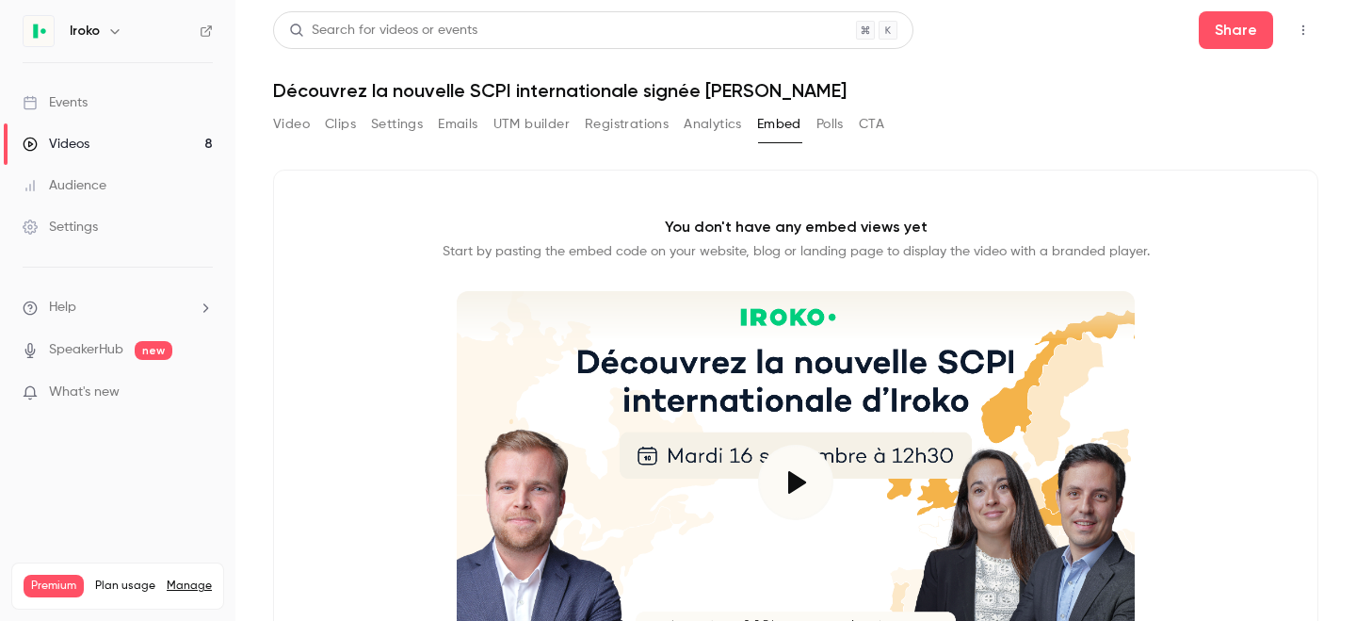
click at [726, 129] on button "Analytics" at bounding box center [713, 124] width 58 height 30
